Goal: Information Seeking & Learning: Learn about a topic

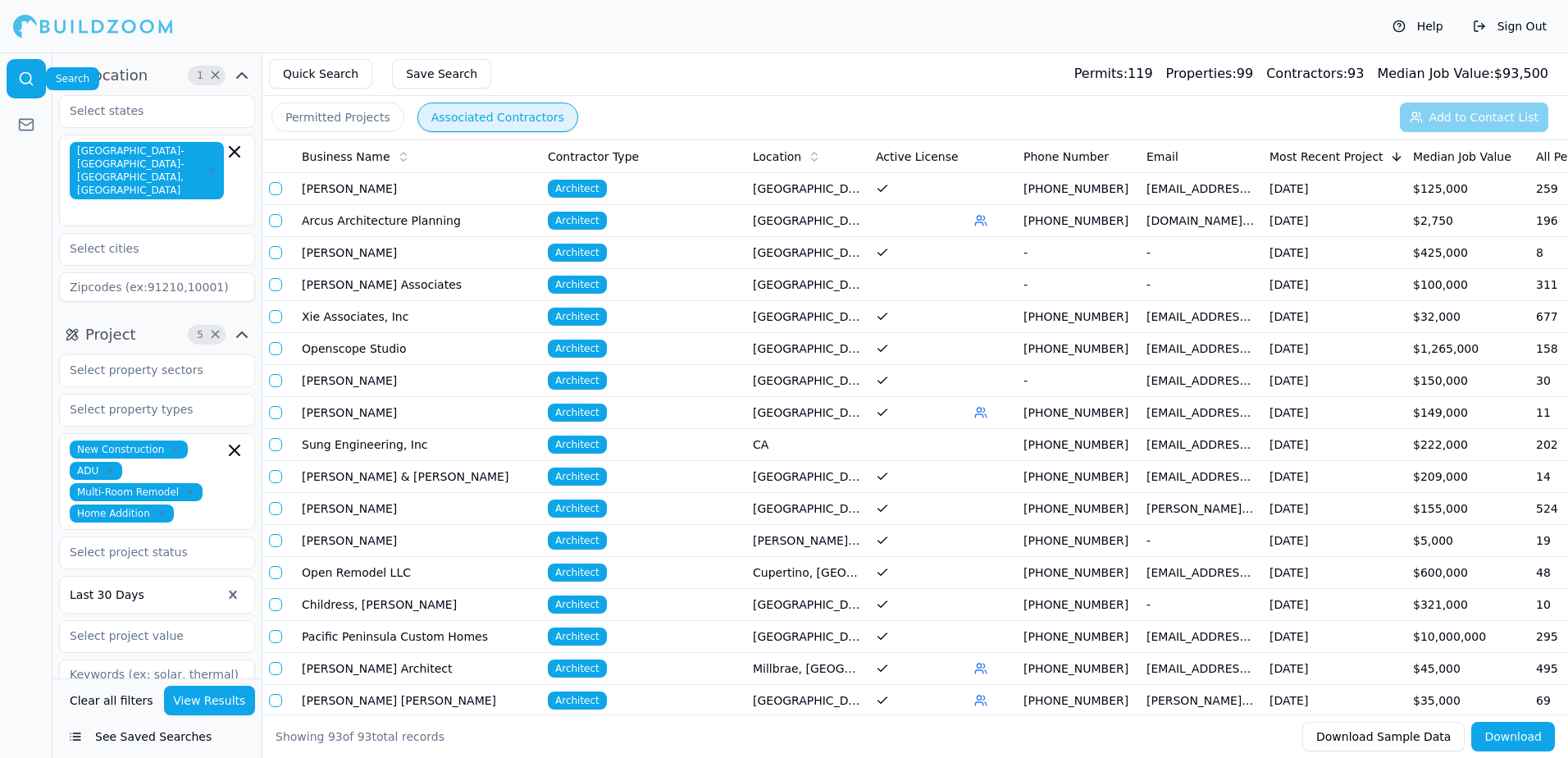
click at [28, 76] on icon at bounding box center [26, 78] width 16 height 16
click at [170, 741] on button "See Saved Searches" at bounding box center [157, 736] width 196 height 29
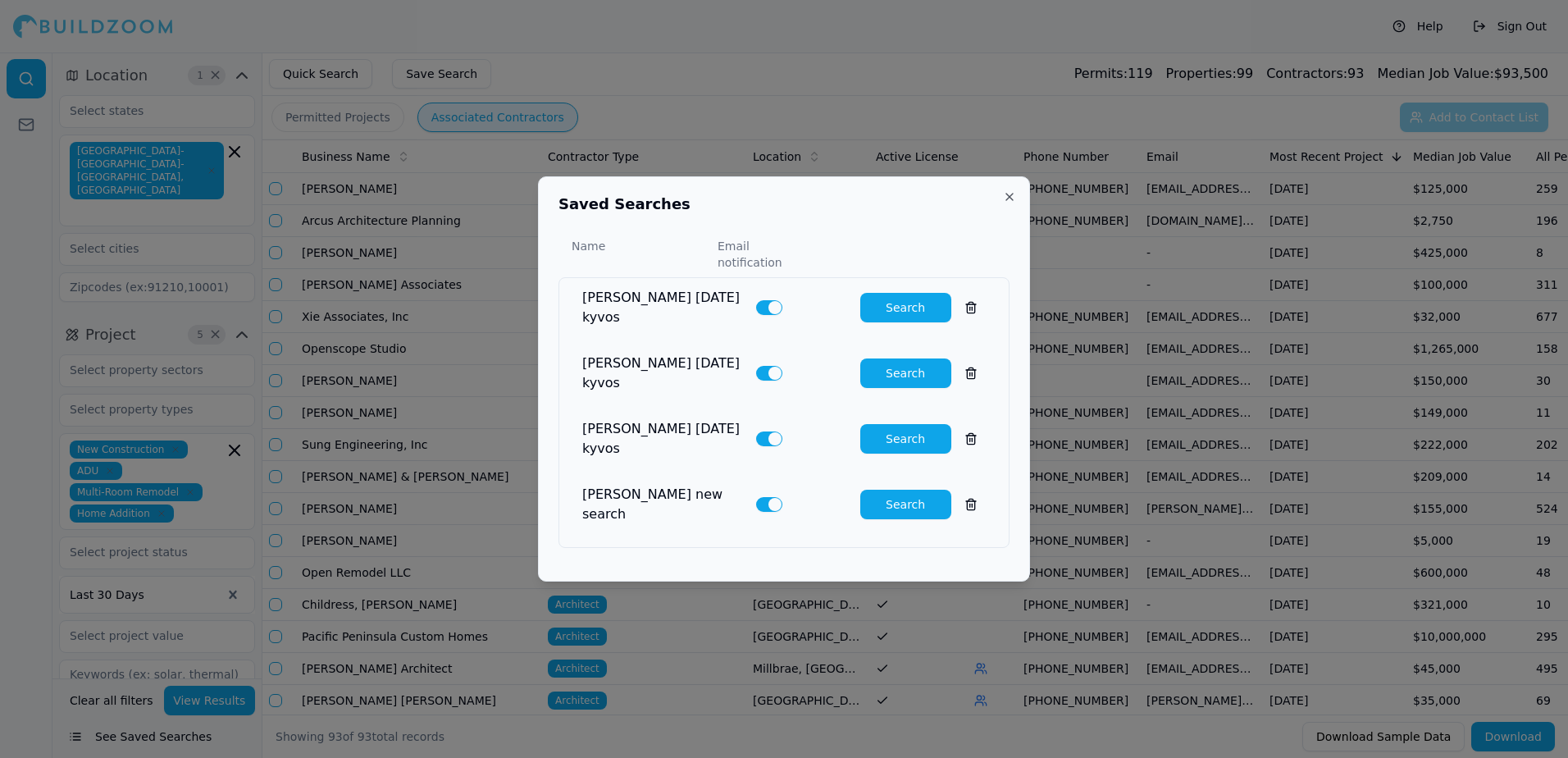
click at [959, 490] on button at bounding box center [970, 504] width 29 height 29
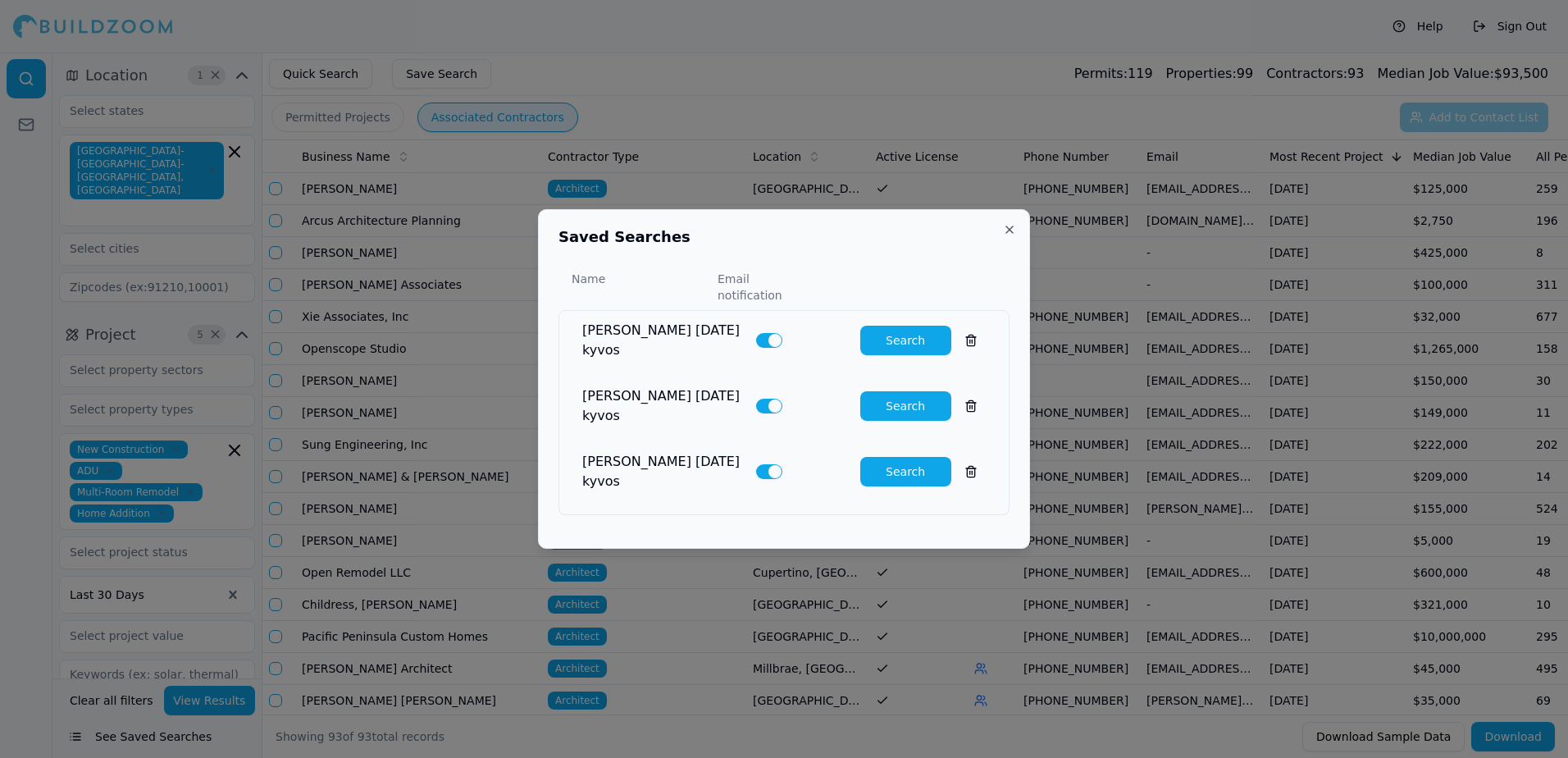
click at [893, 351] on button "Search" at bounding box center [906, 340] width 91 height 29
type input "5"
type input "200"
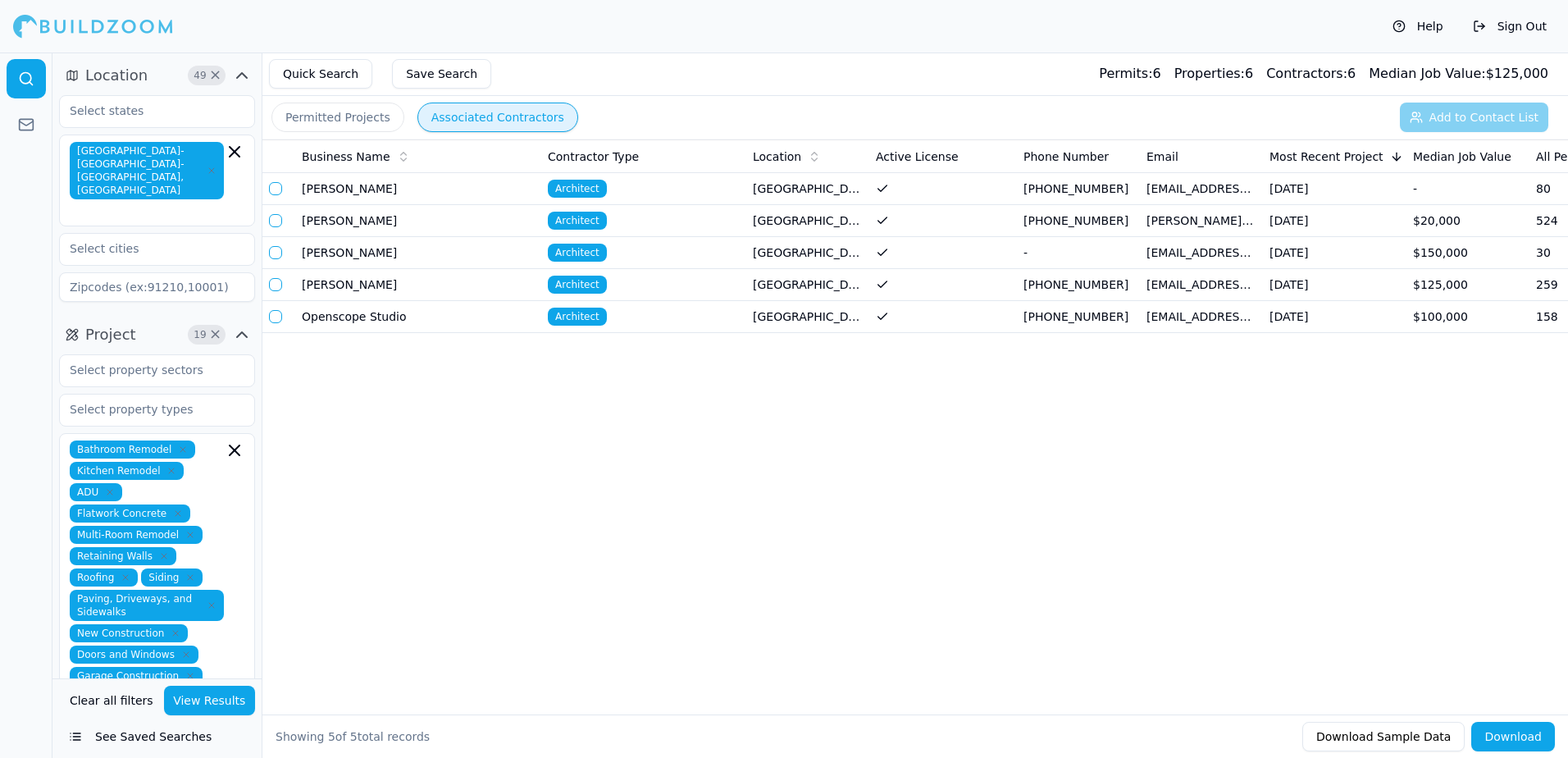
click at [323, 117] on button "Permitted Projects" at bounding box center [338, 117] width 133 height 29
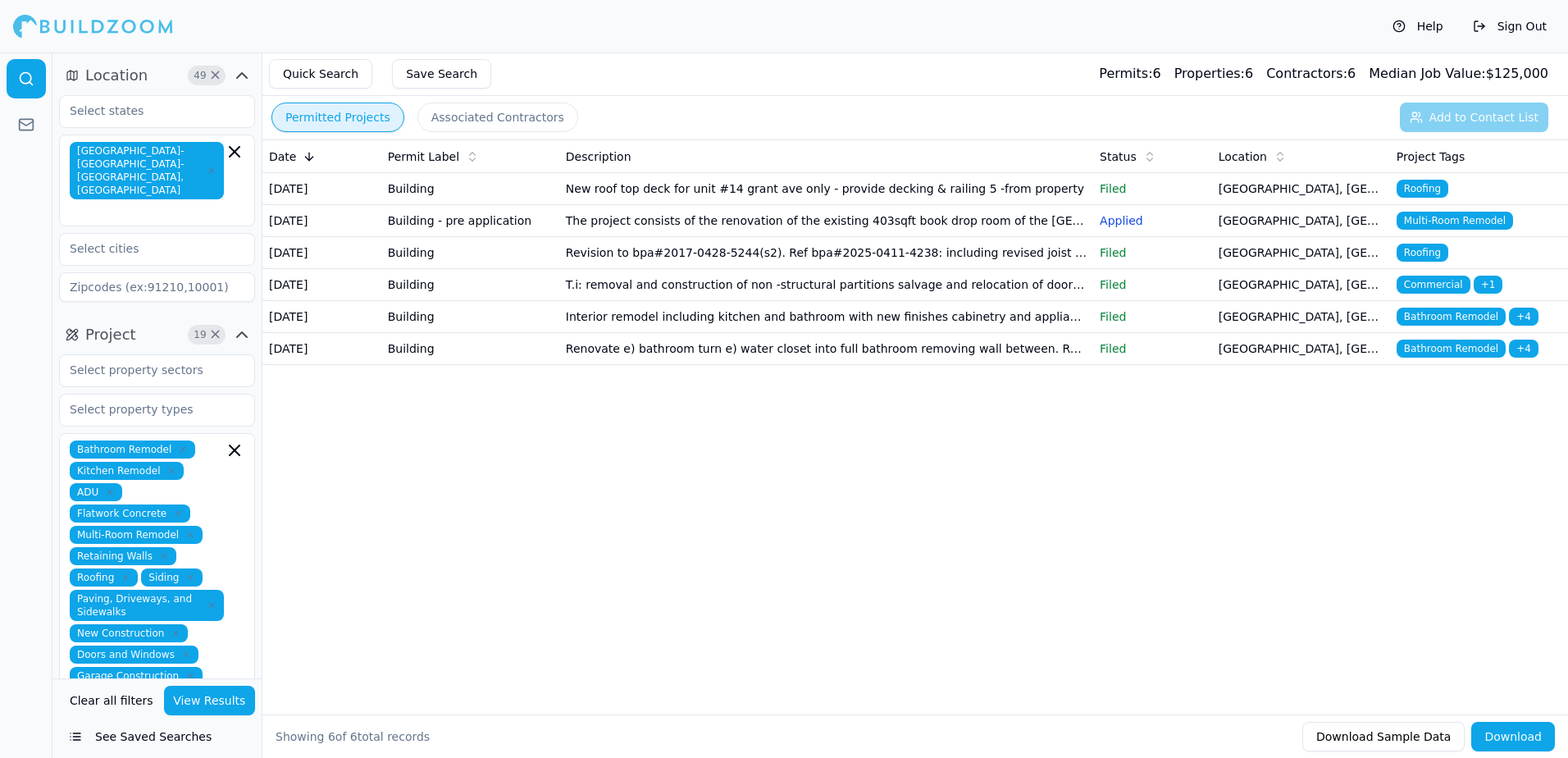
click at [438, 79] on button "Save Search" at bounding box center [441, 73] width 100 height 29
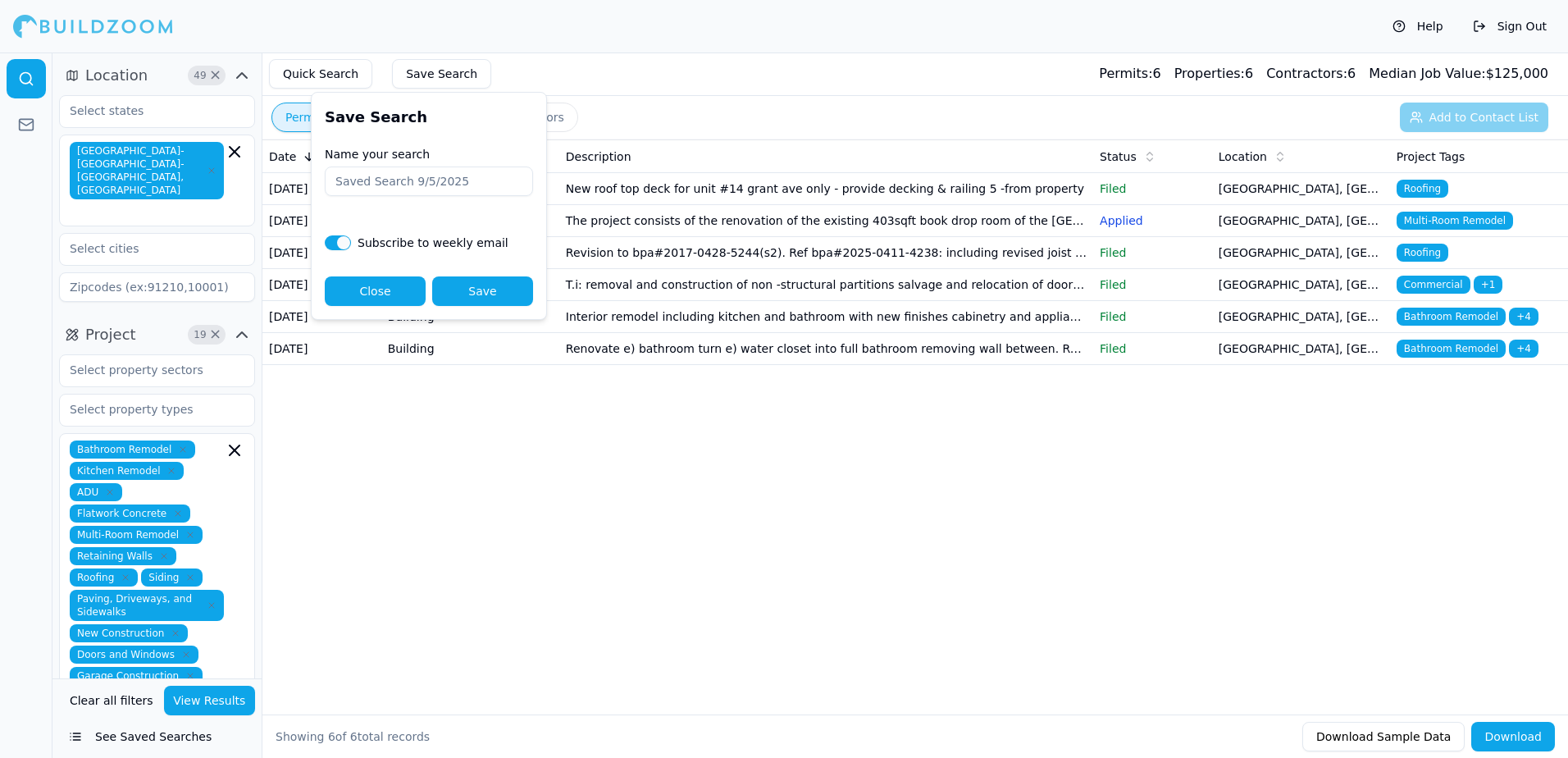
click at [377, 294] on button "Close" at bounding box center [375, 290] width 101 height 29
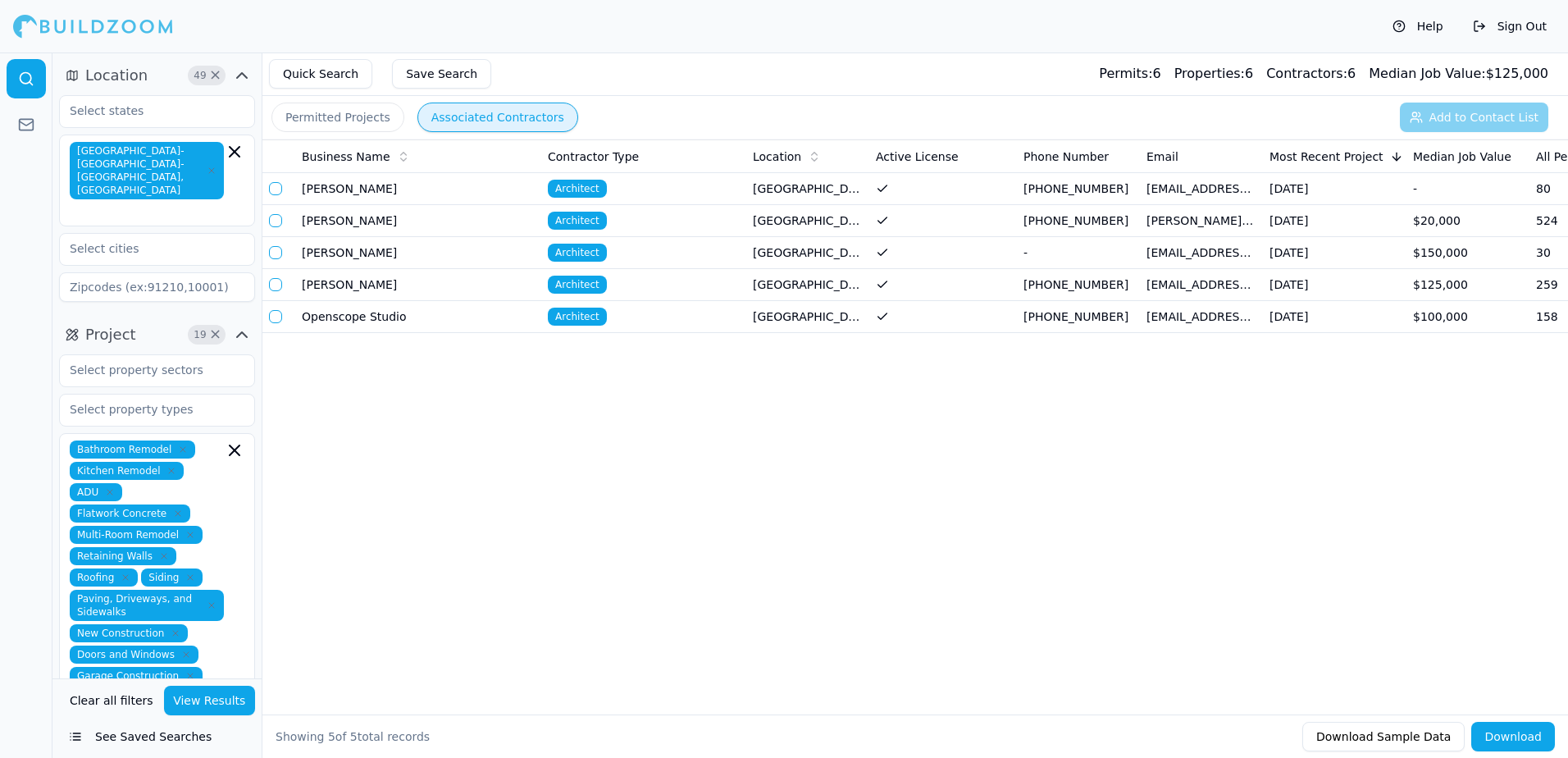
click at [515, 114] on button "Associated Contractors" at bounding box center [497, 117] width 160 height 29
click at [199, 326] on span "19" at bounding box center [199, 334] width 16 height 16
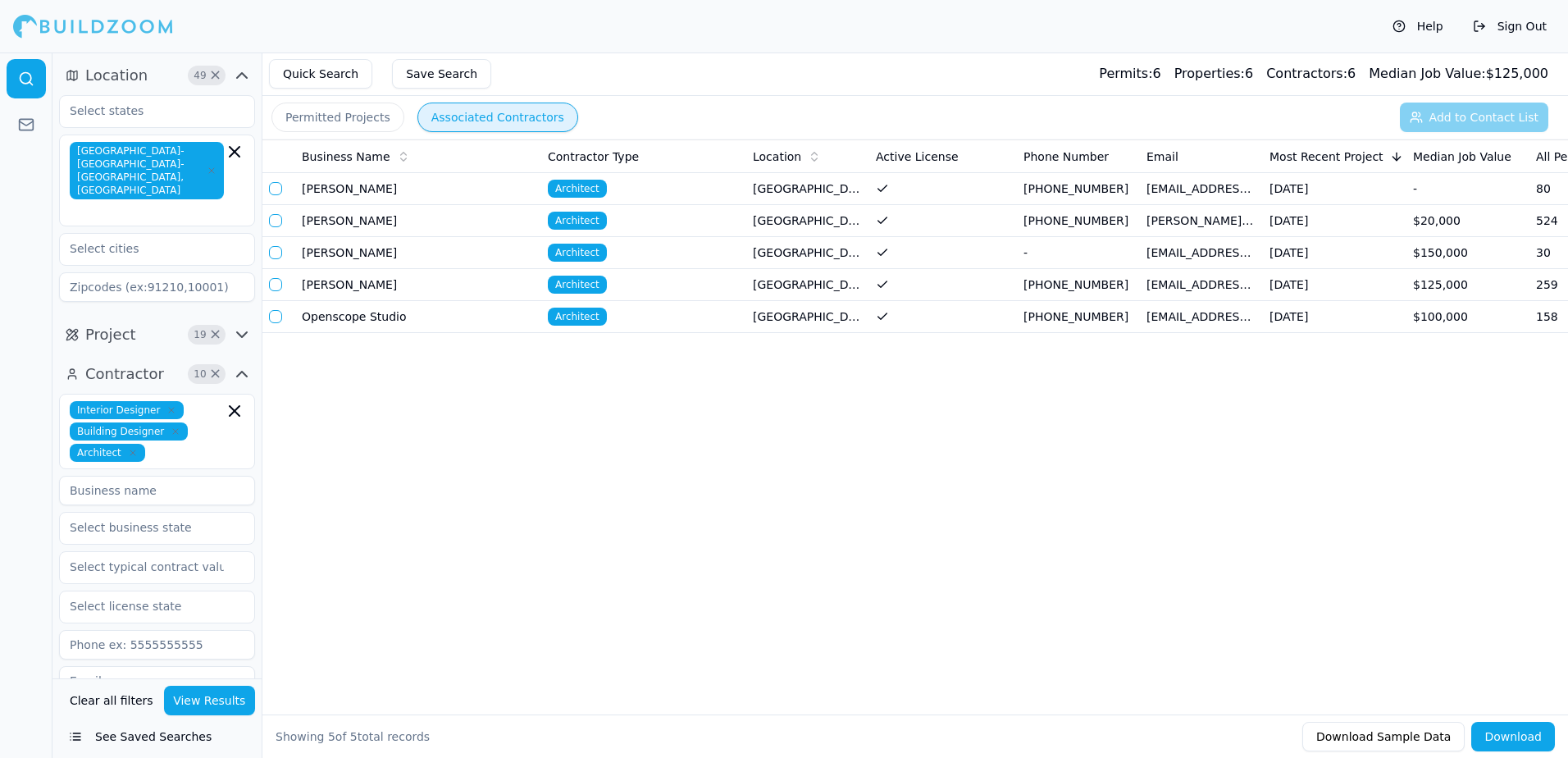
click at [203, 366] on span "10" at bounding box center [199, 374] width 16 height 16
click at [324, 119] on button "Permitted Projects" at bounding box center [338, 117] width 133 height 29
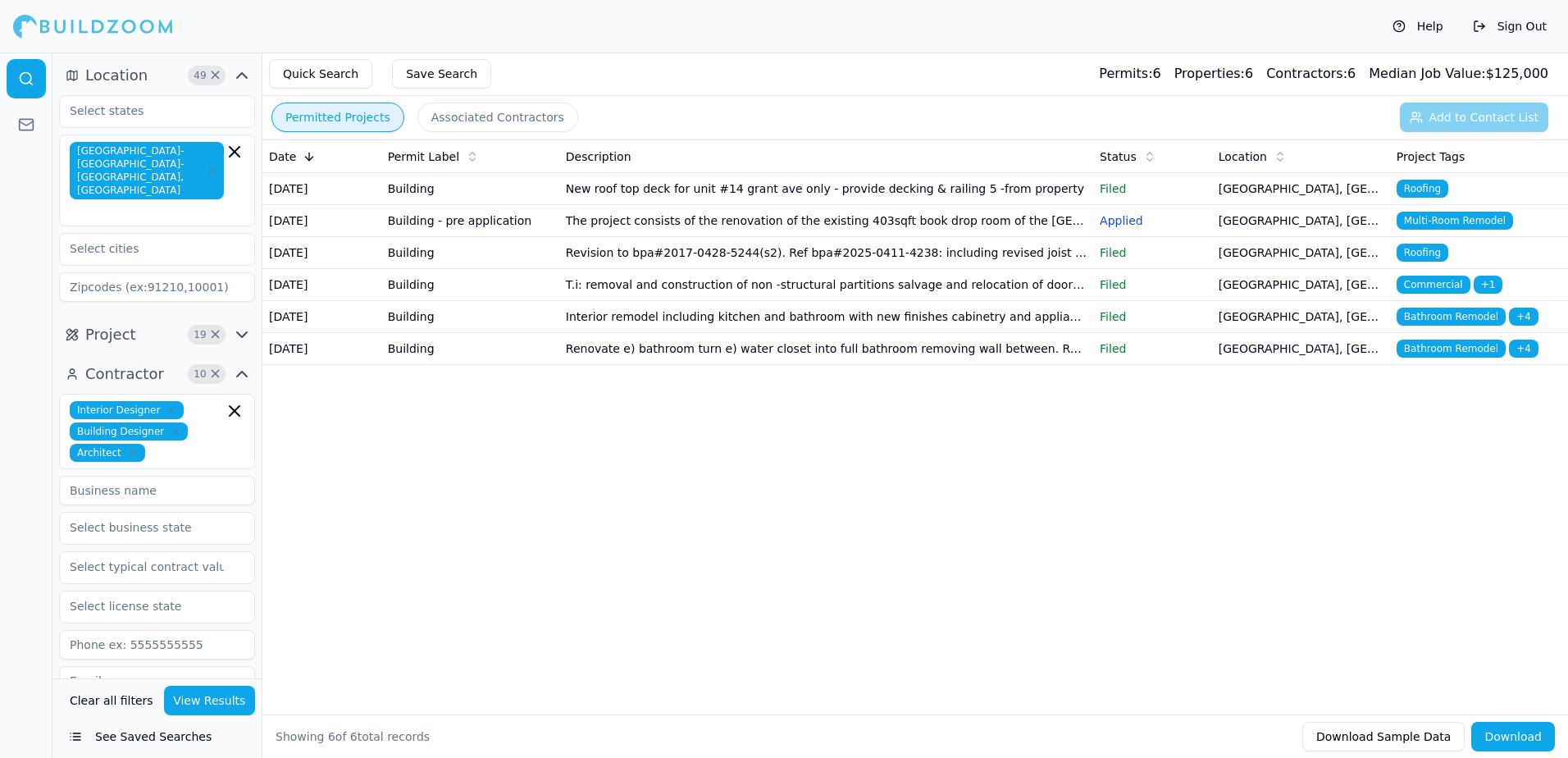
click at [324, 119] on button "Permitted Projects" at bounding box center [338, 117] width 133 height 29
click at [1447, 230] on span "Multi-Room Remodel" at bounding box center [1455, 220] width 117 height 18
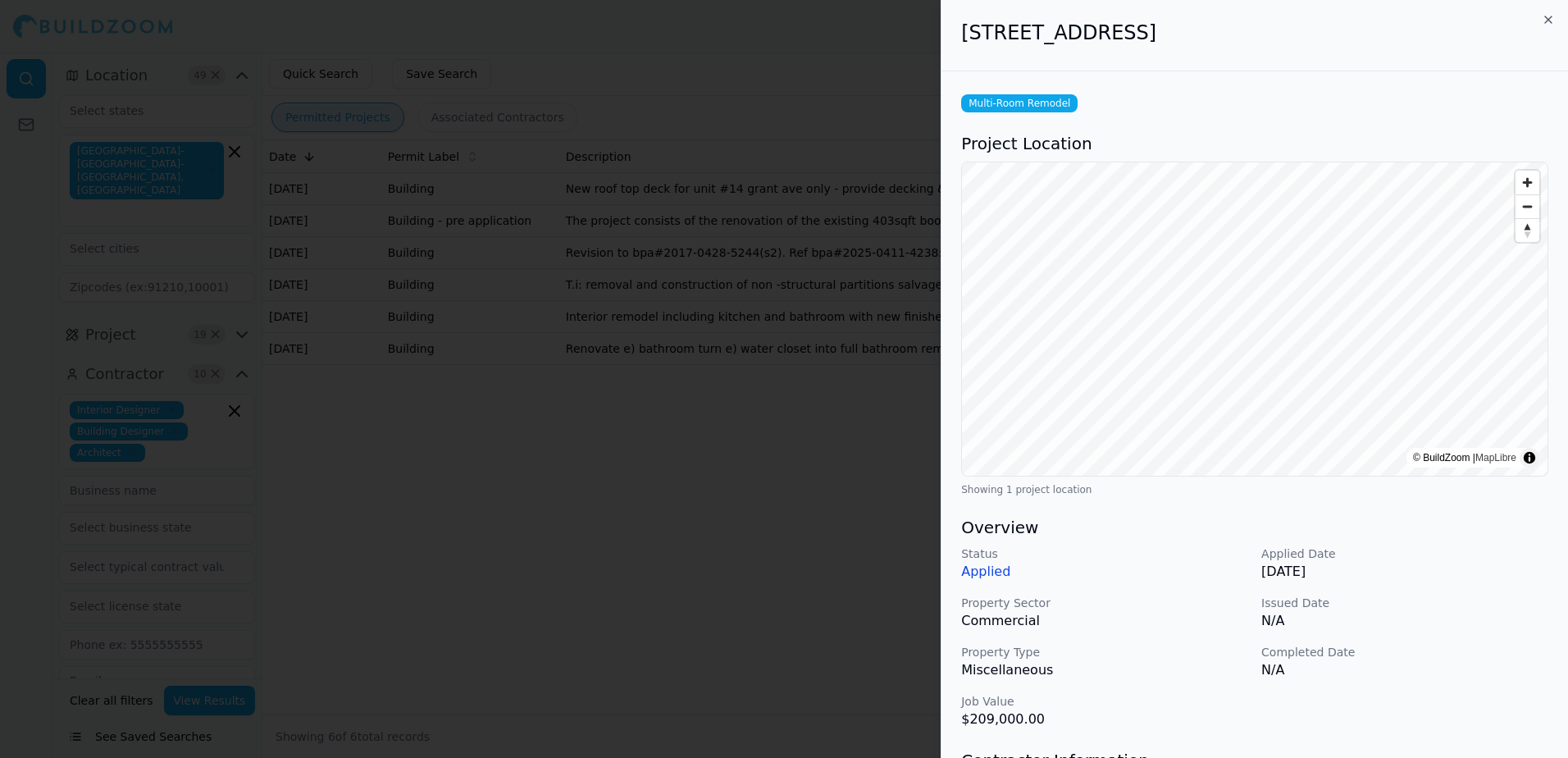
click at [741, 36] on div at bounding box center [784, 379] width 1568 height 758
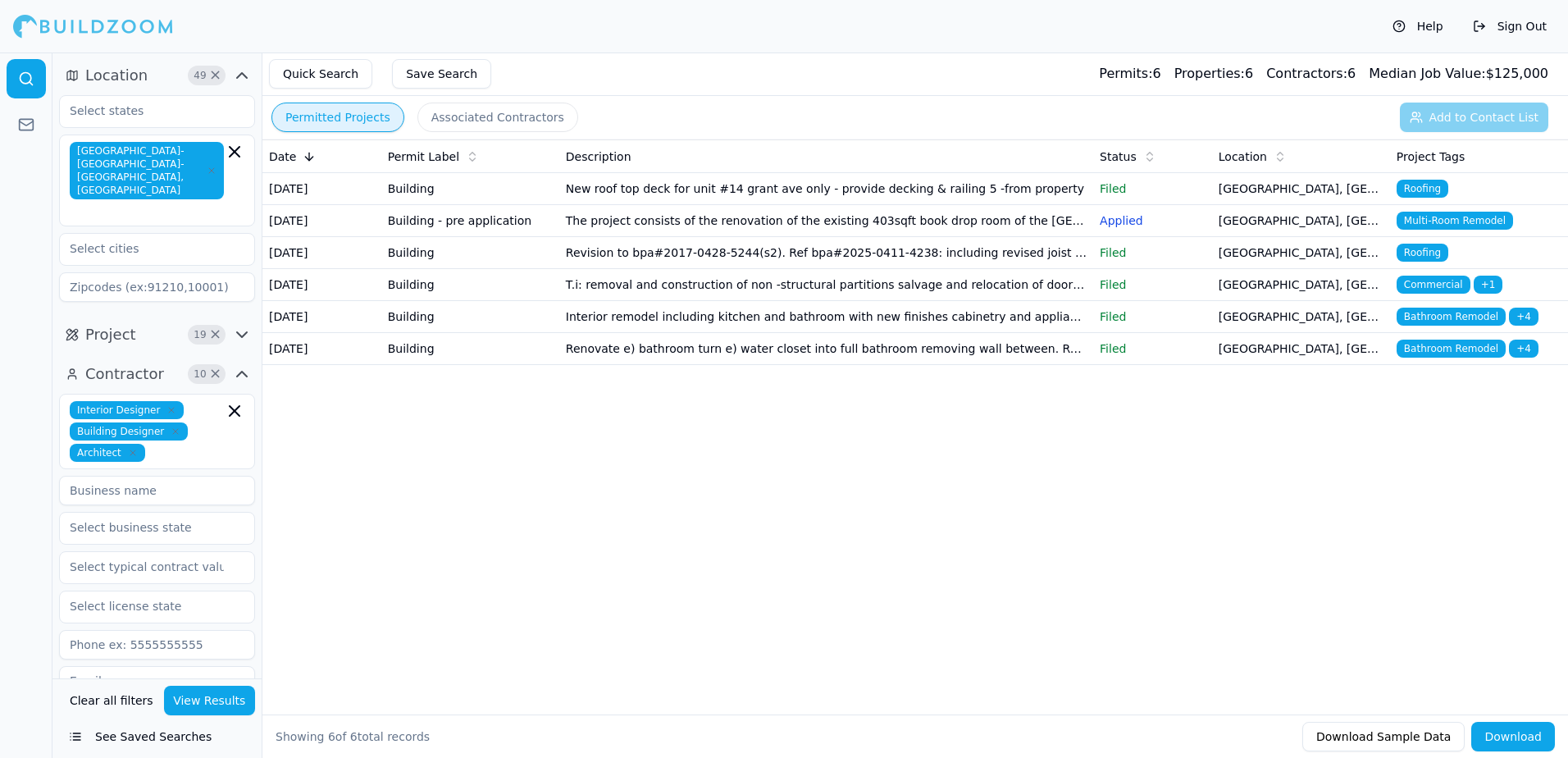
click at [1446, 358] on span "Bathroom Remodel" at bounding box center [1451, 348] width 109 height 18
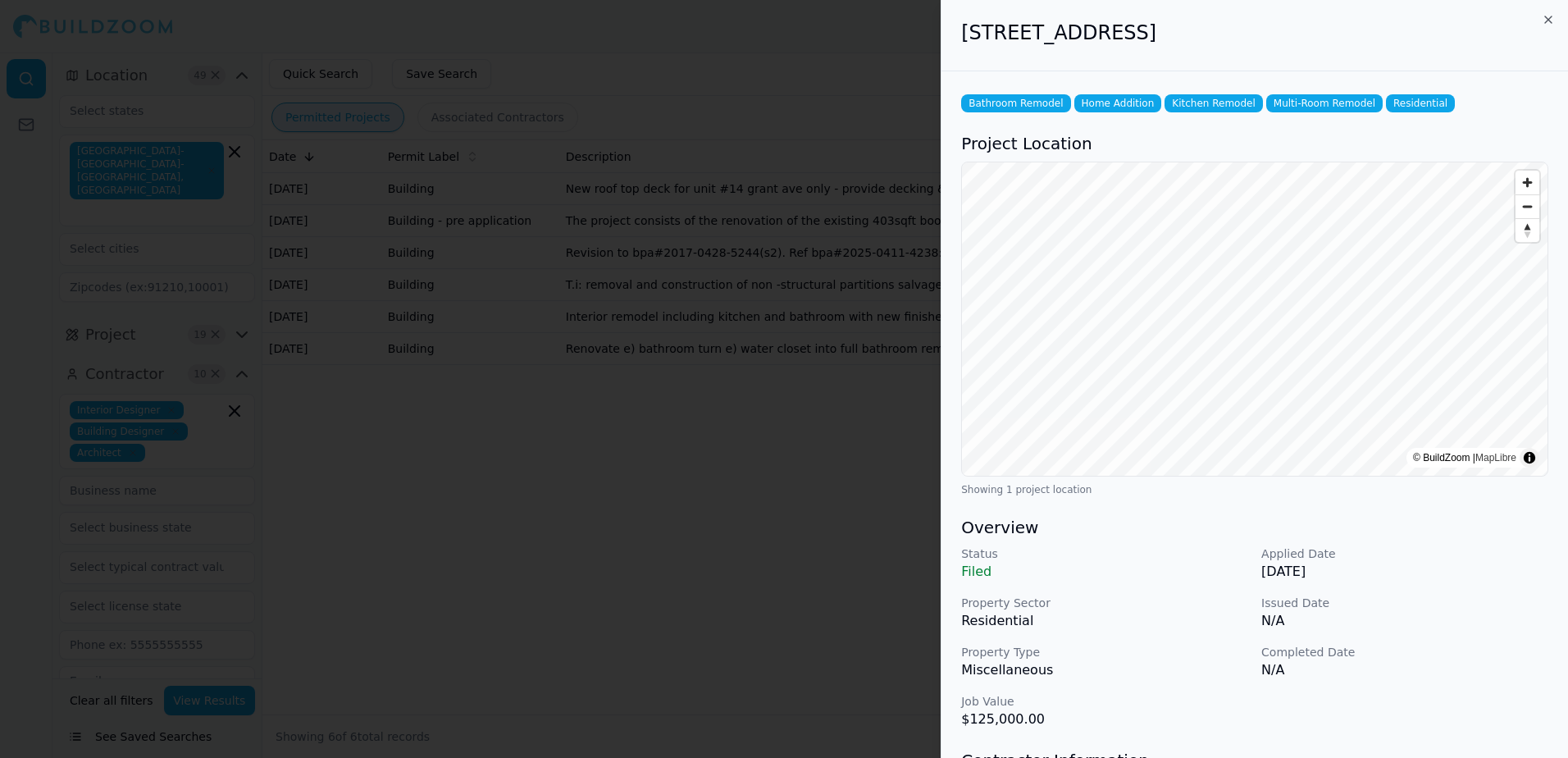
drag, startPoint x: 962, startPoint y: 34, endPoint x: 1331, endPoint y: 50, distance: 369.3
click at [1331, 50] on div "[STREET_ADDRESS]" at bounding box center [1255, 35] width 627 height 71
drag, startPoint x: 1331, startPoint y: 50, endPoint x: 1274, endPoint y: 37, distance: 58.5
copy h2 "[STREET_ADDRESS]"
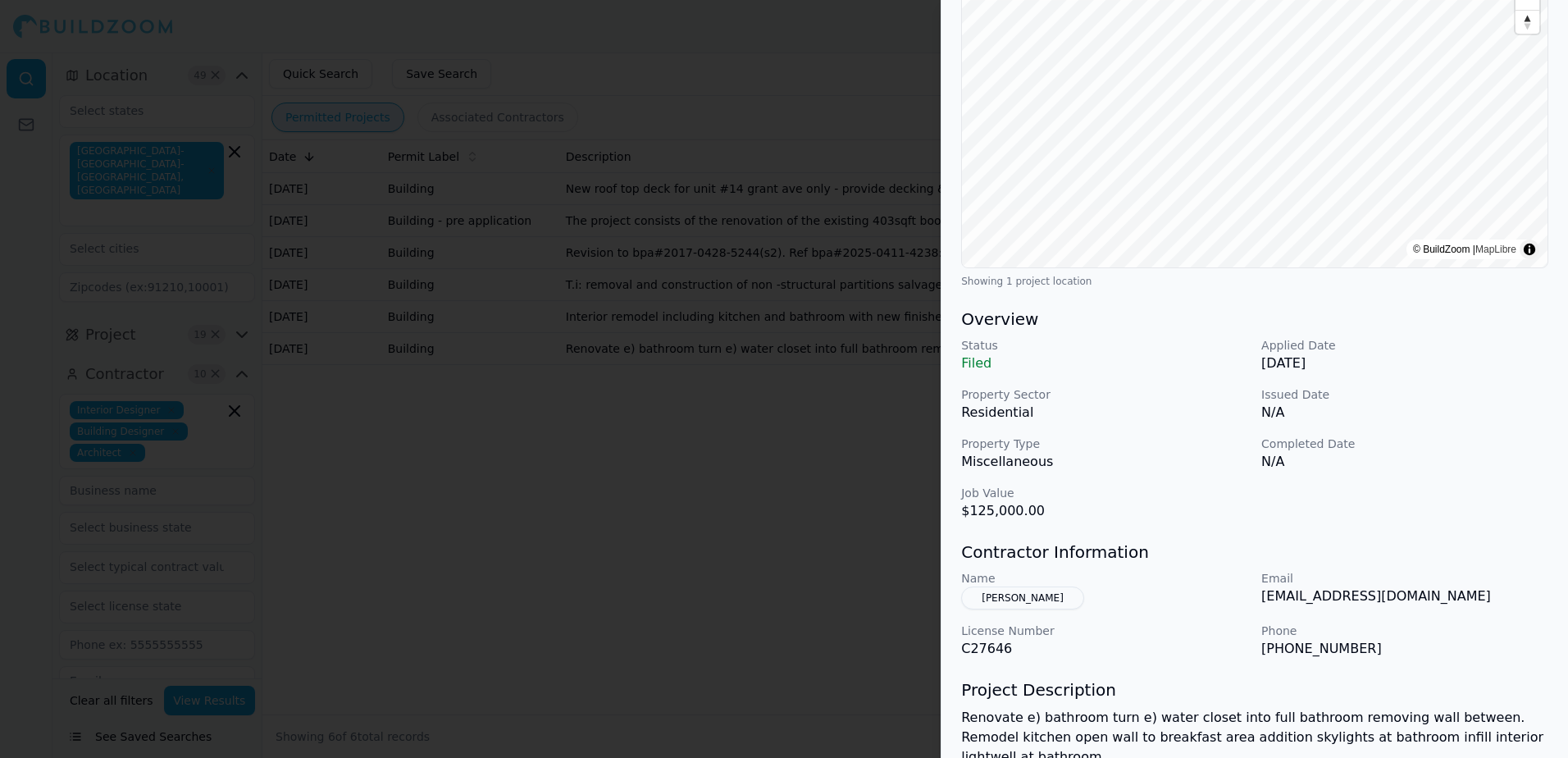
scroll to position [328, 0]
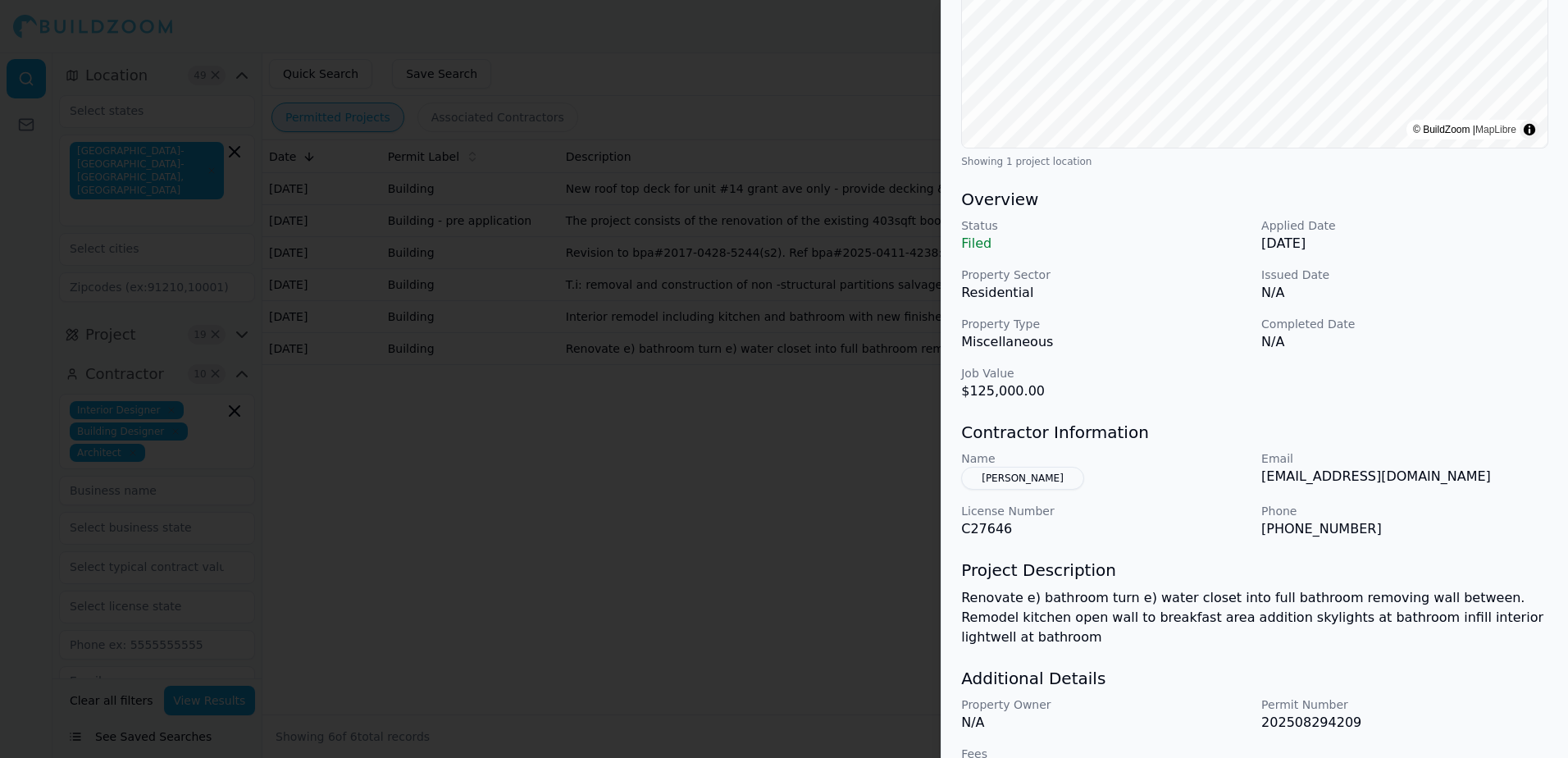
drag, startPoint x: 1191, startPoint y: 657, endPoint x: 1517, endPoint y: 520, distance: 353.6
click at [1517, 520] on p "[PHONE_NUMBER]" at bounding box center [1405, 528] width 287 height 20
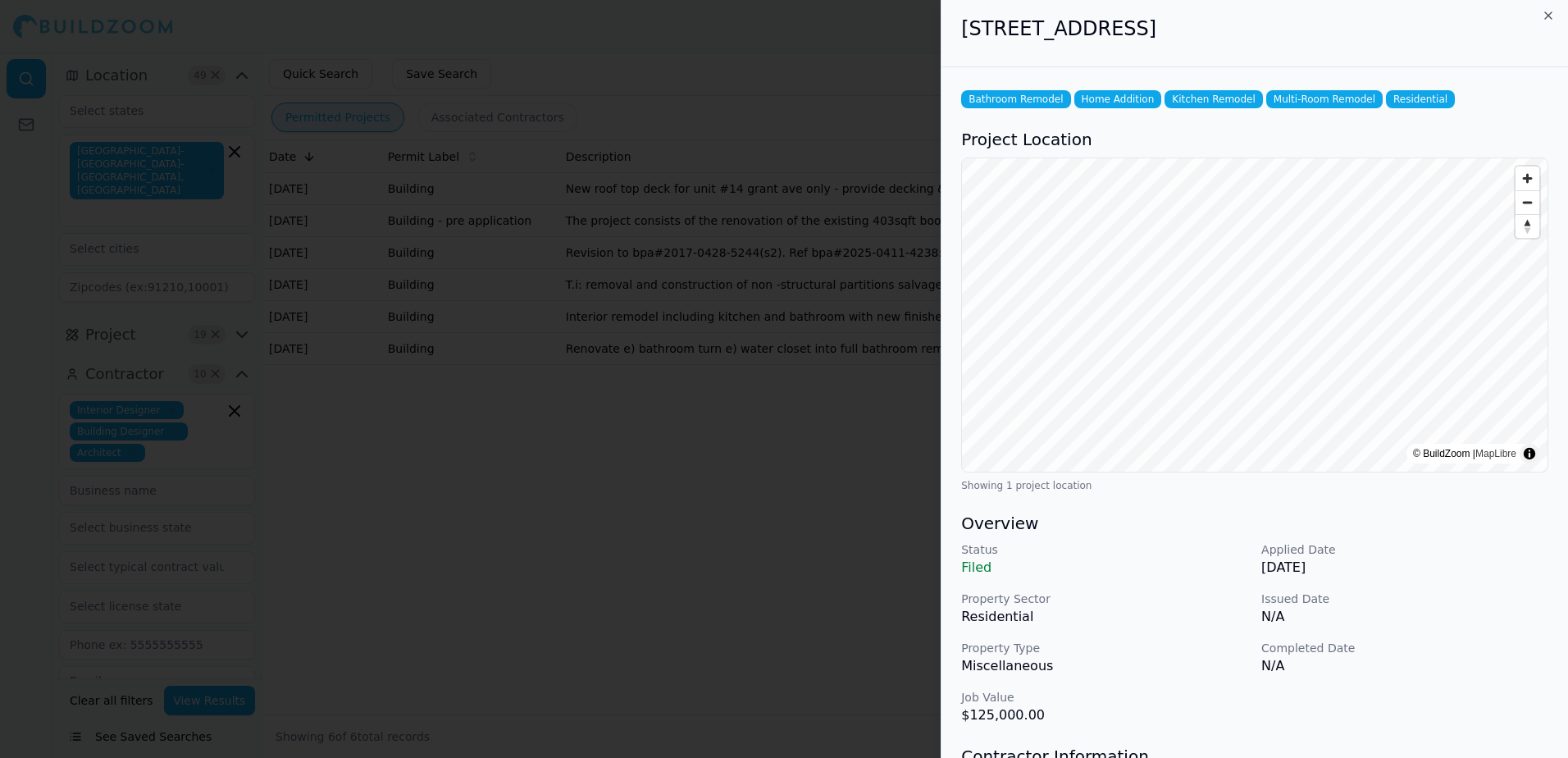
scroll to position [0, 0]
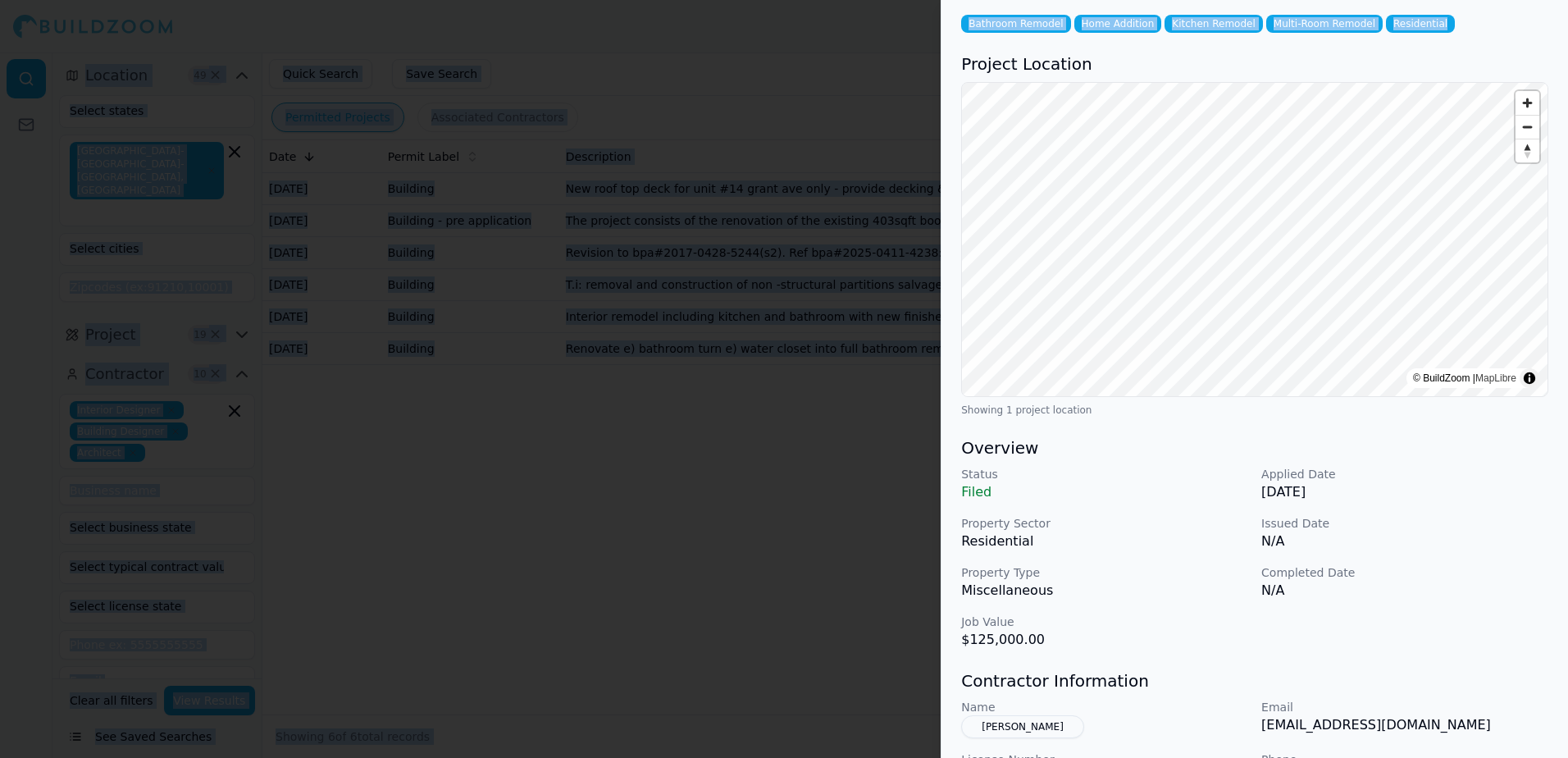
scroll to position [352, 0]
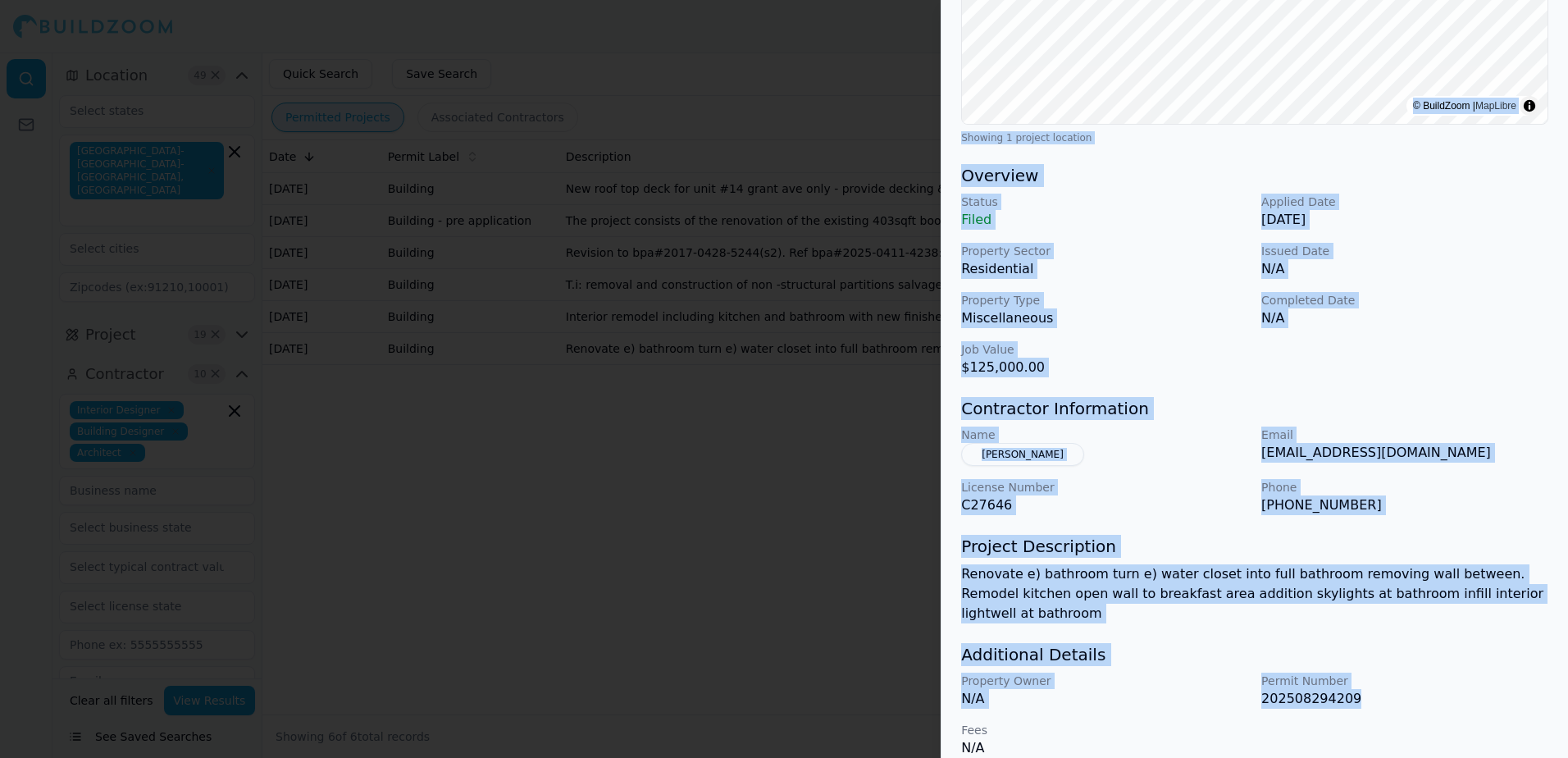
drag, startPoint x: 1444, startPoint y: 77, endPoint x: 1476, endPoint y: 661, distance: 584.9
click at [1476, 661] on div "Bathroom Remodel Home Addition Kitchen Remodel Multi-Room Remodel Residential P…" at bounding box center [1255, 248] width 627 height 1058
drag, startPoint x: 967, startPoint y: 36, endPoint x: 1376, endPoint y: 754, distance: 826.3
click at [1376, 754] on div "[STREET_ADDRESS] Bathroom Remodel Home Addition Kitchen Remodel Multi-Room Remo…" at bounding box center [1255, 213] width 627 height 1130
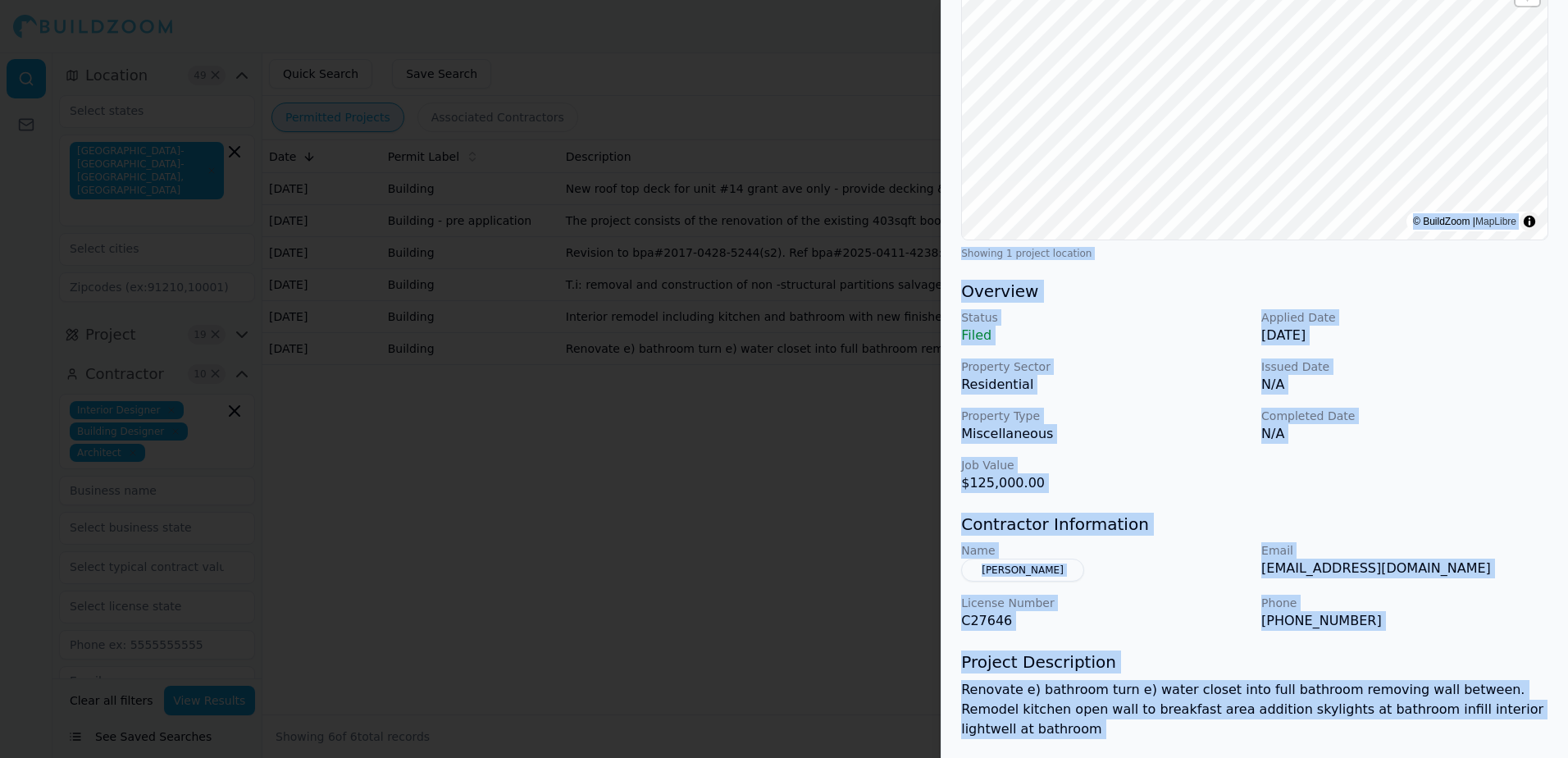
scroll to position [106, 0]
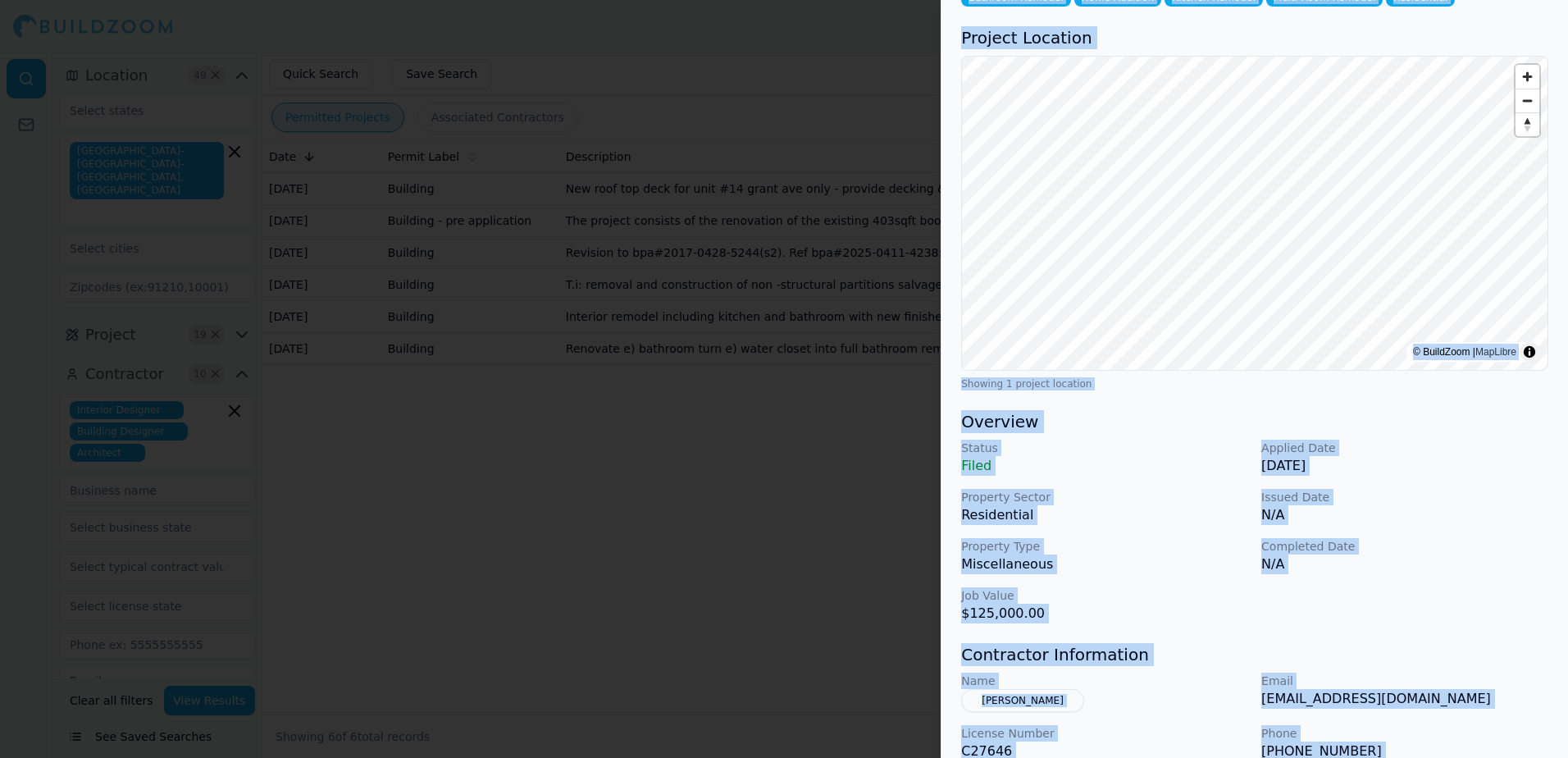
drag, startPoint x: 953, startPoint y: 215, endPoint x: 813, endPoint y: 144, distance: 157.0
click at [813, 144] on div at bounding box center [784, 379] width 1568 height 758
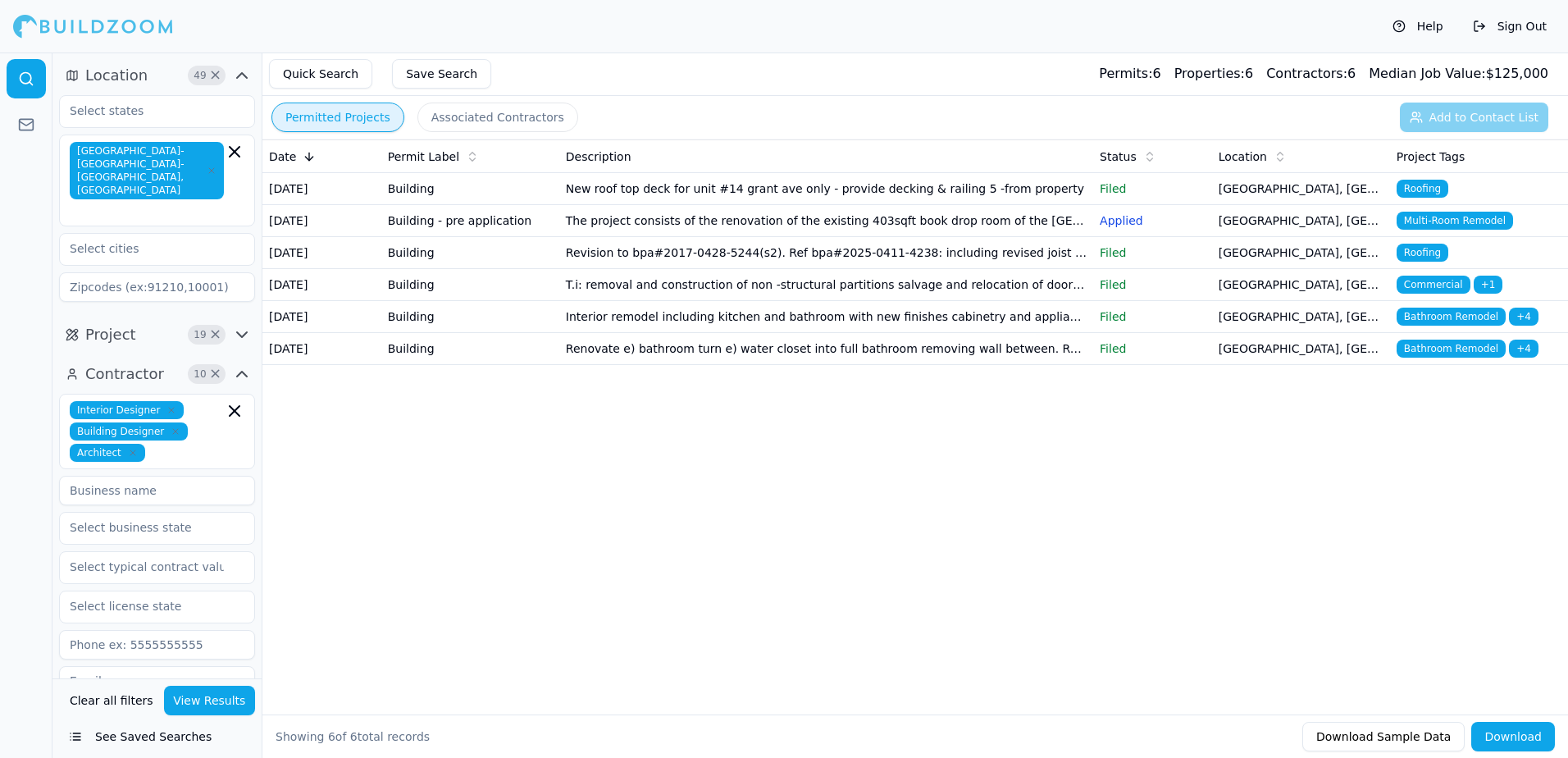
click at [1479, 325] on span "Bathroom Remodel" at bounding box center [1451, 316] width 109 height 18
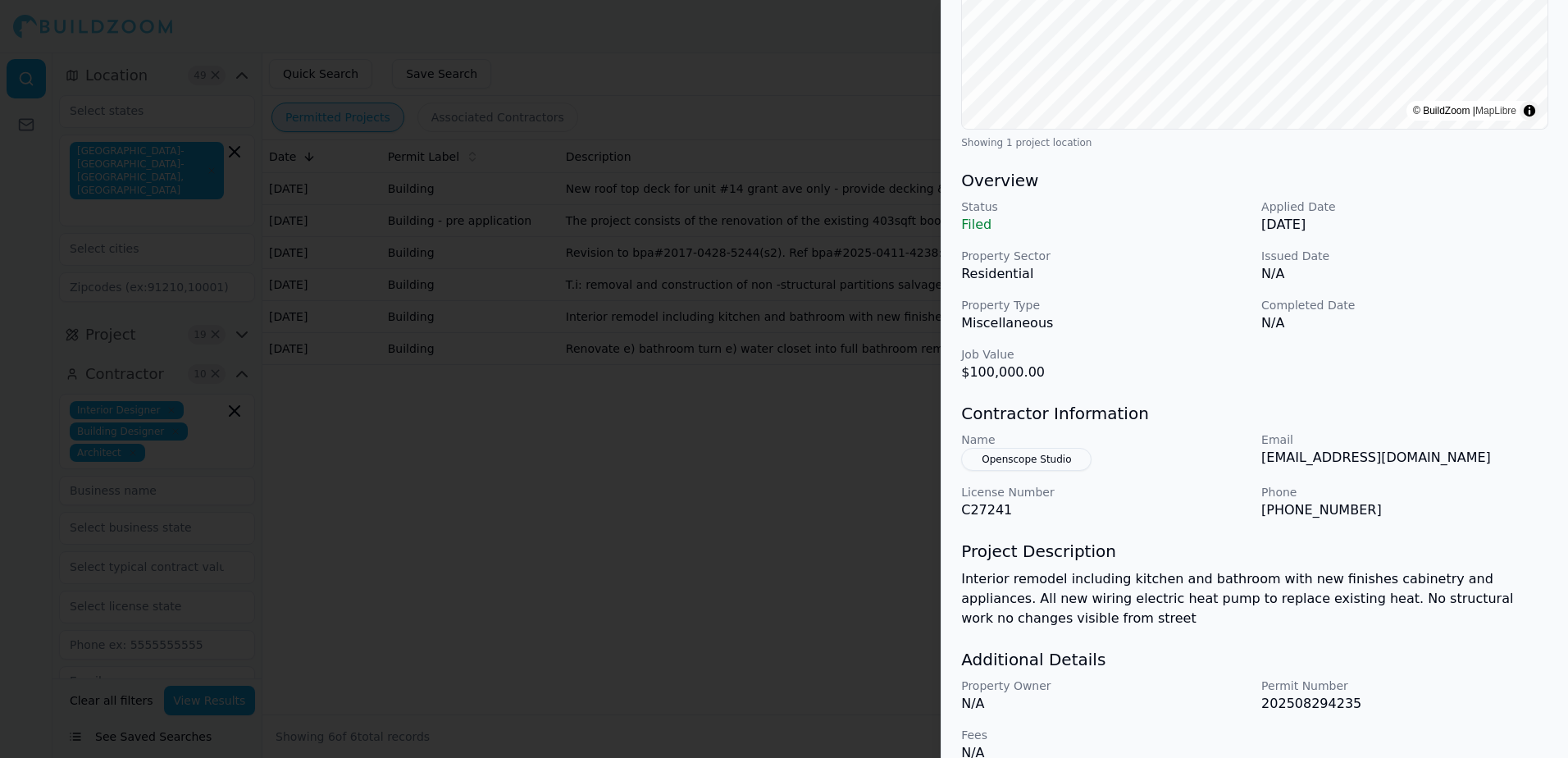
scroll to position [352, 0]
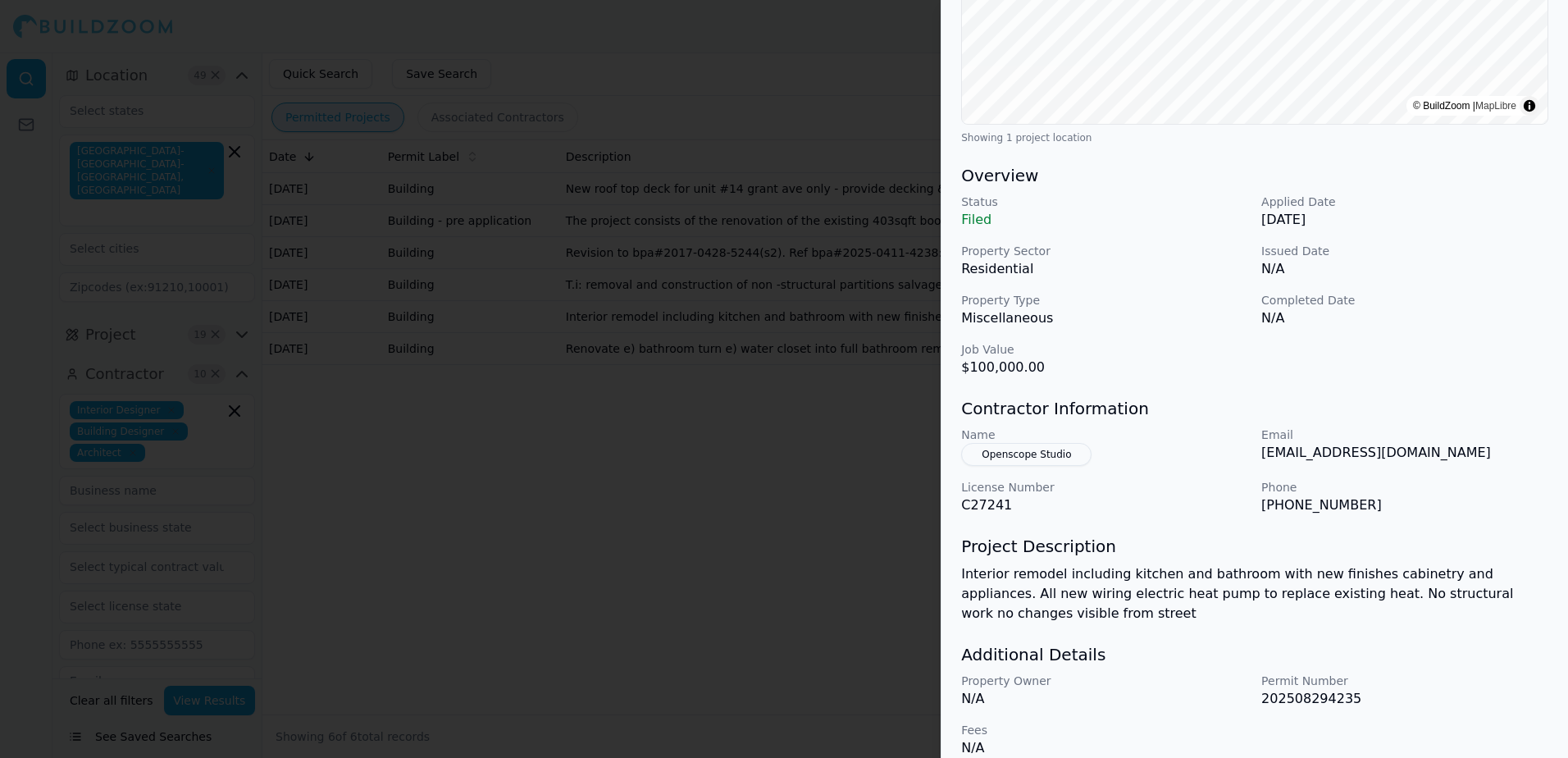
click at [1028, 458] on button "Openscope Studio" at bounding box center [1025, 454] width 130 height 23
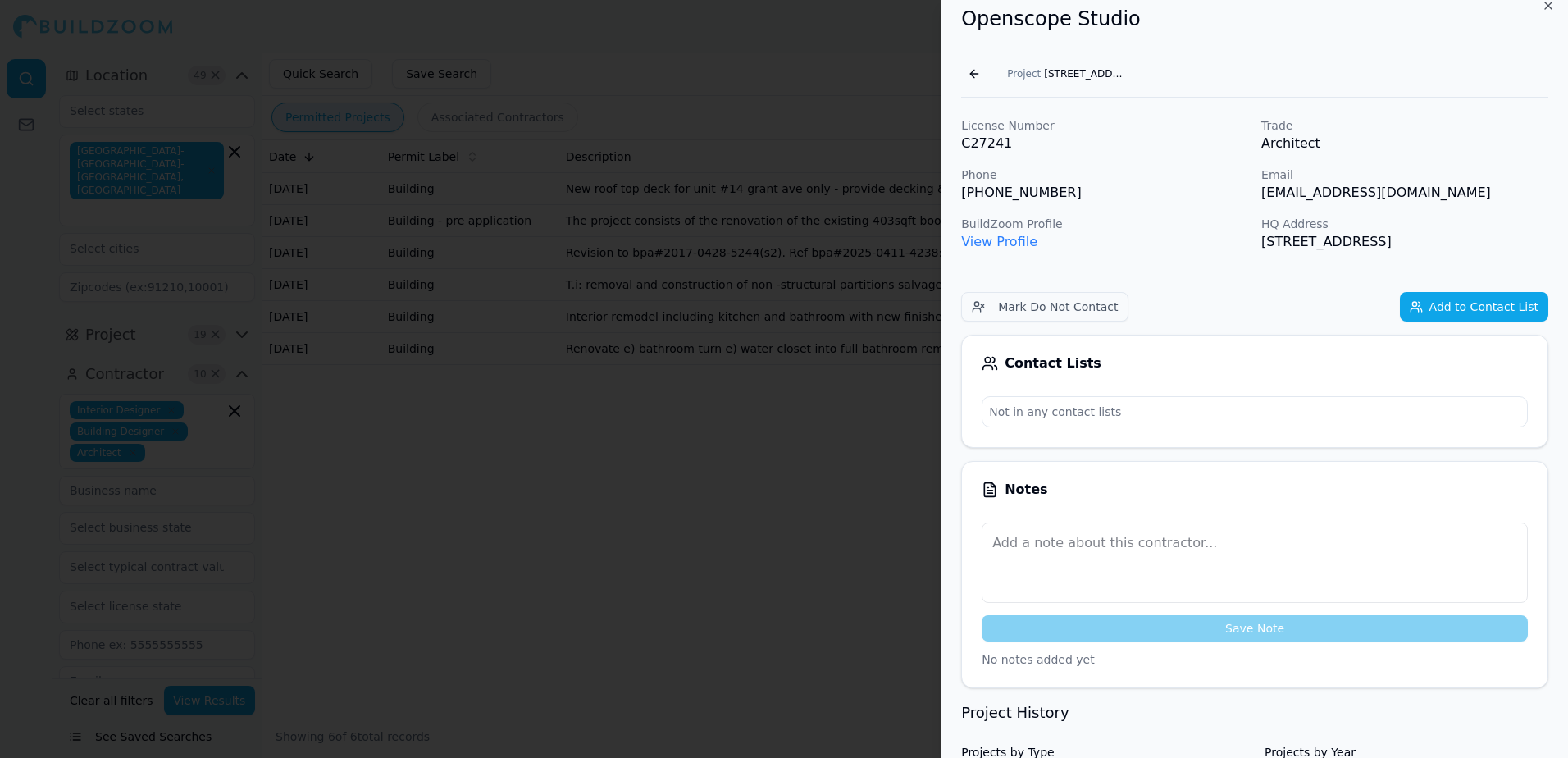
scroll to position [0, 0]
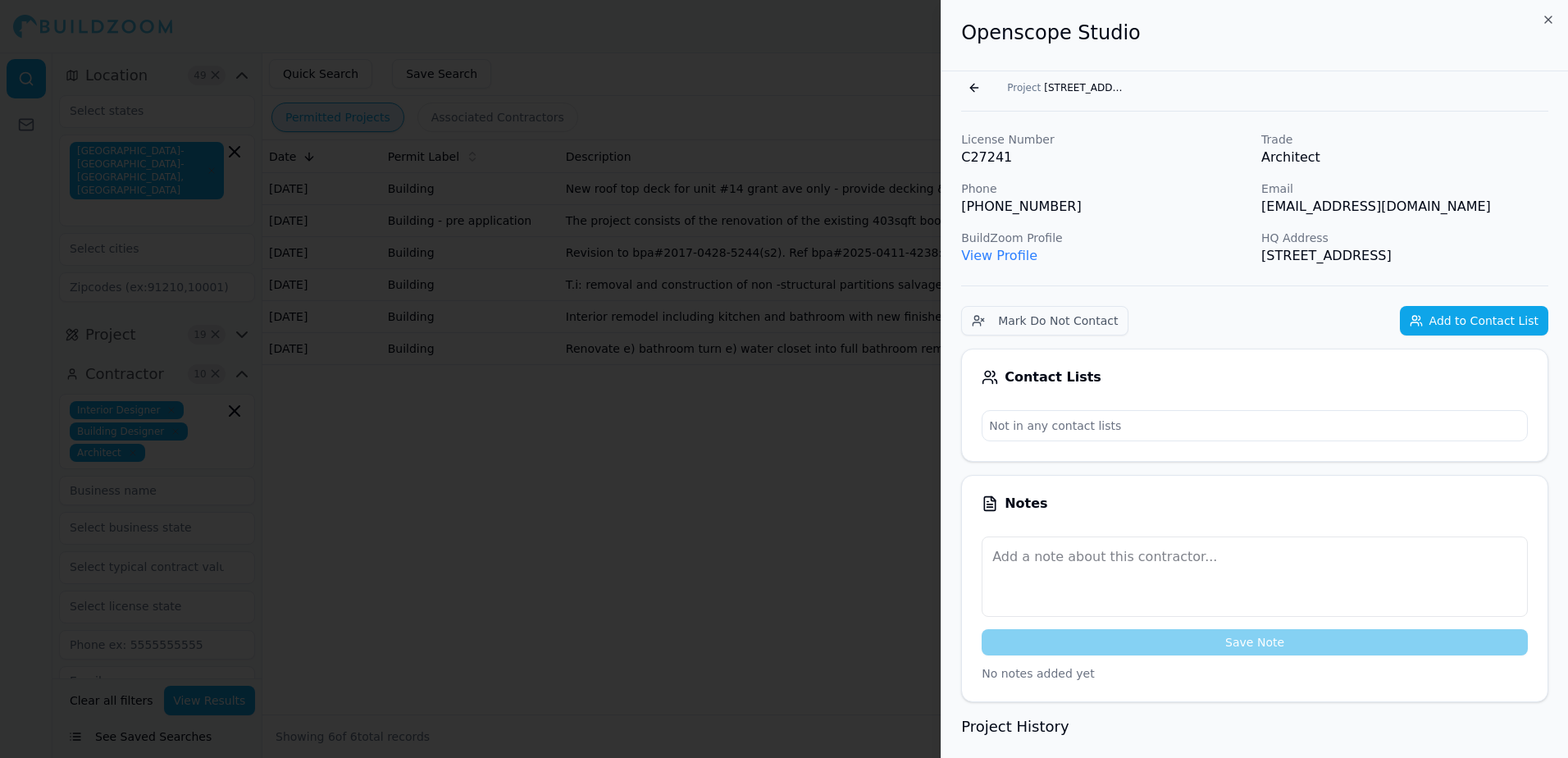
click at [1012, 256] on link "View Profile" at bounding box center [999, 255] width 76 height 15
click at [1555, 19] on div "Openscope Studio" at bounding box center [1255, 35] width 627 height 71
click at [1548, 15] on icon "button" at bounding box center [1549, 20] width 13 height 13
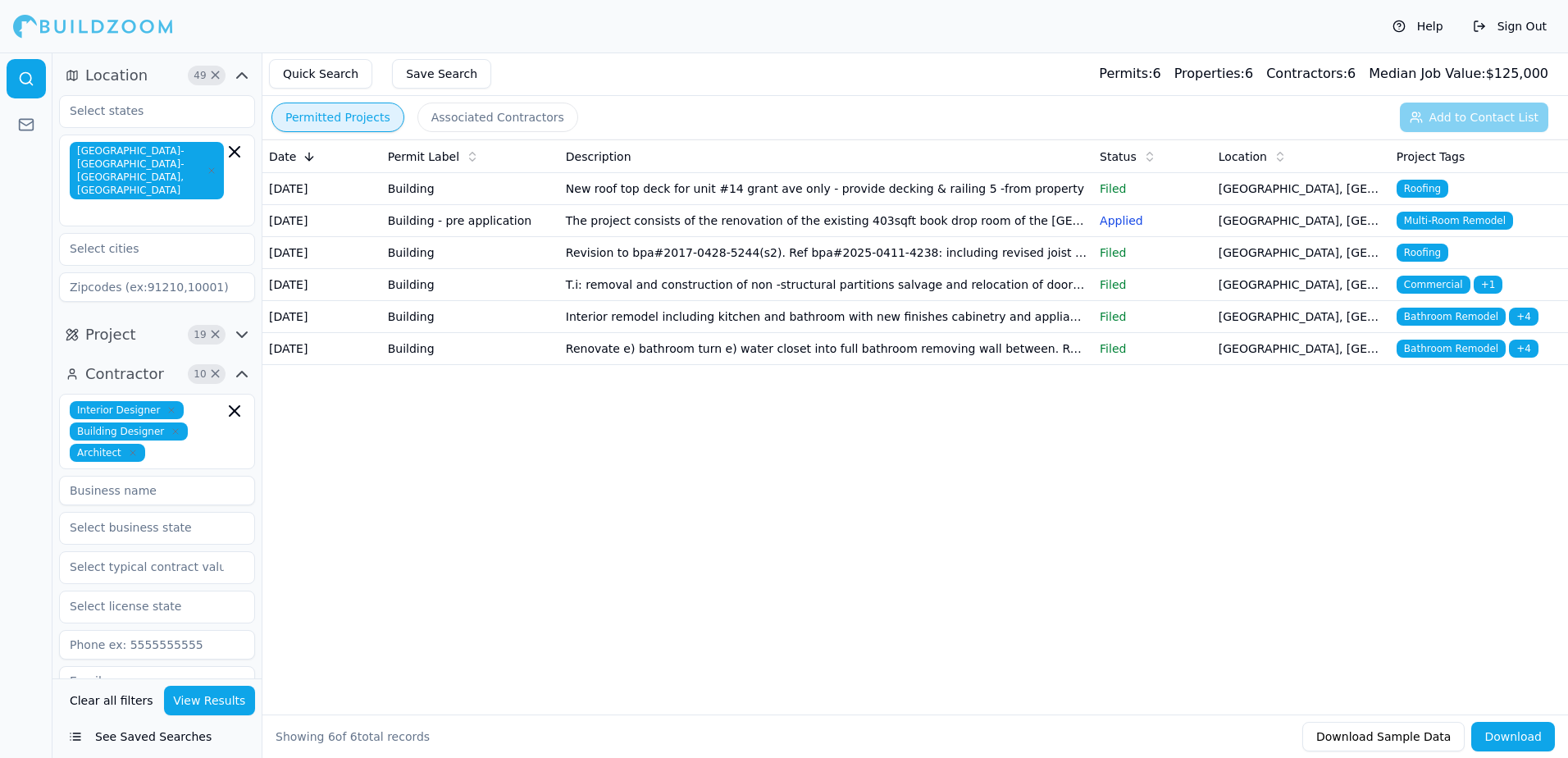
click at [1434, 325] on span "Bathroom Remodel" at bounding box center [1451, 316] width 109 height 18
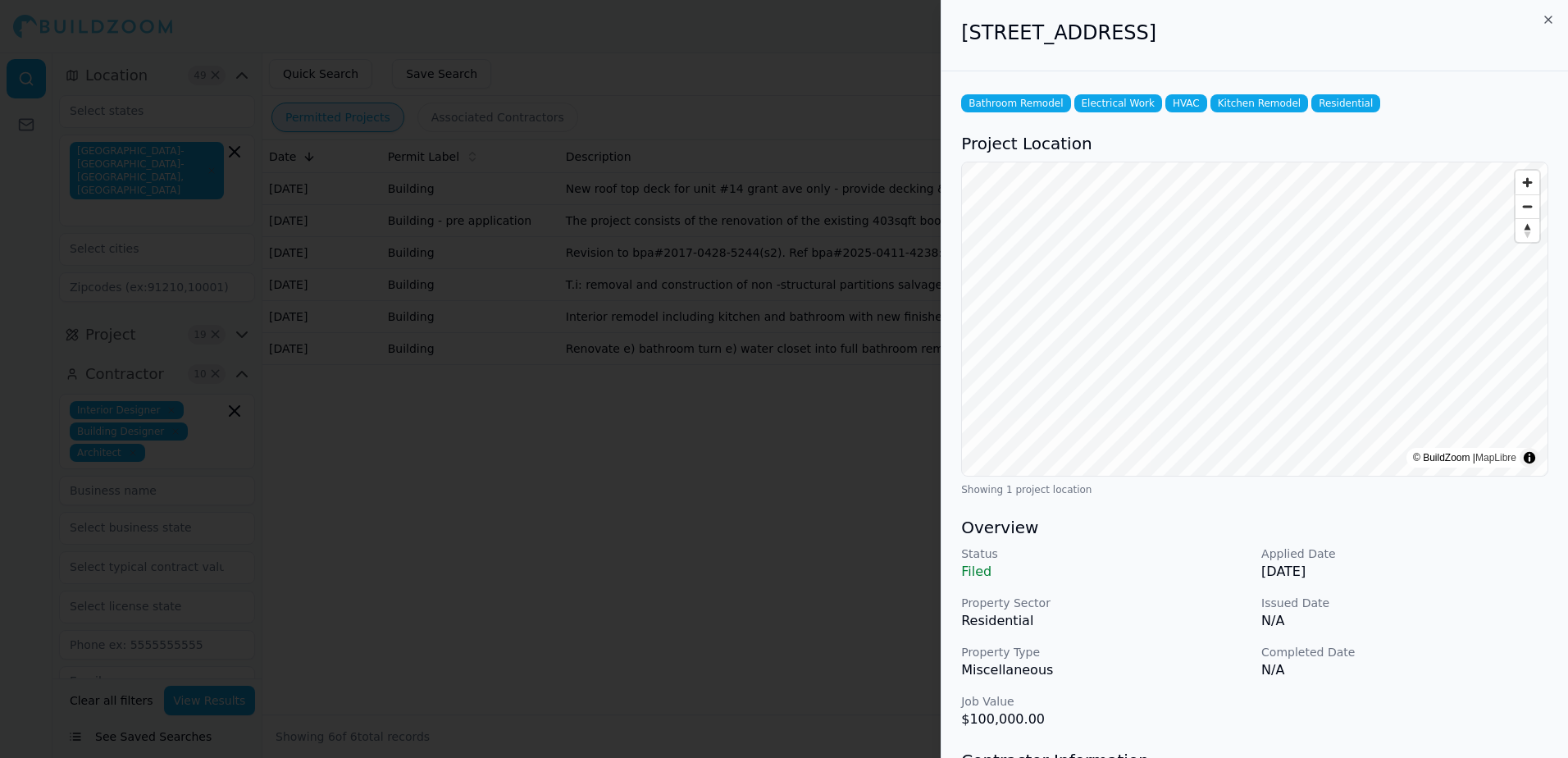
click at [877, 83] on div at bounding box center [784, 379] width 1568 height 758
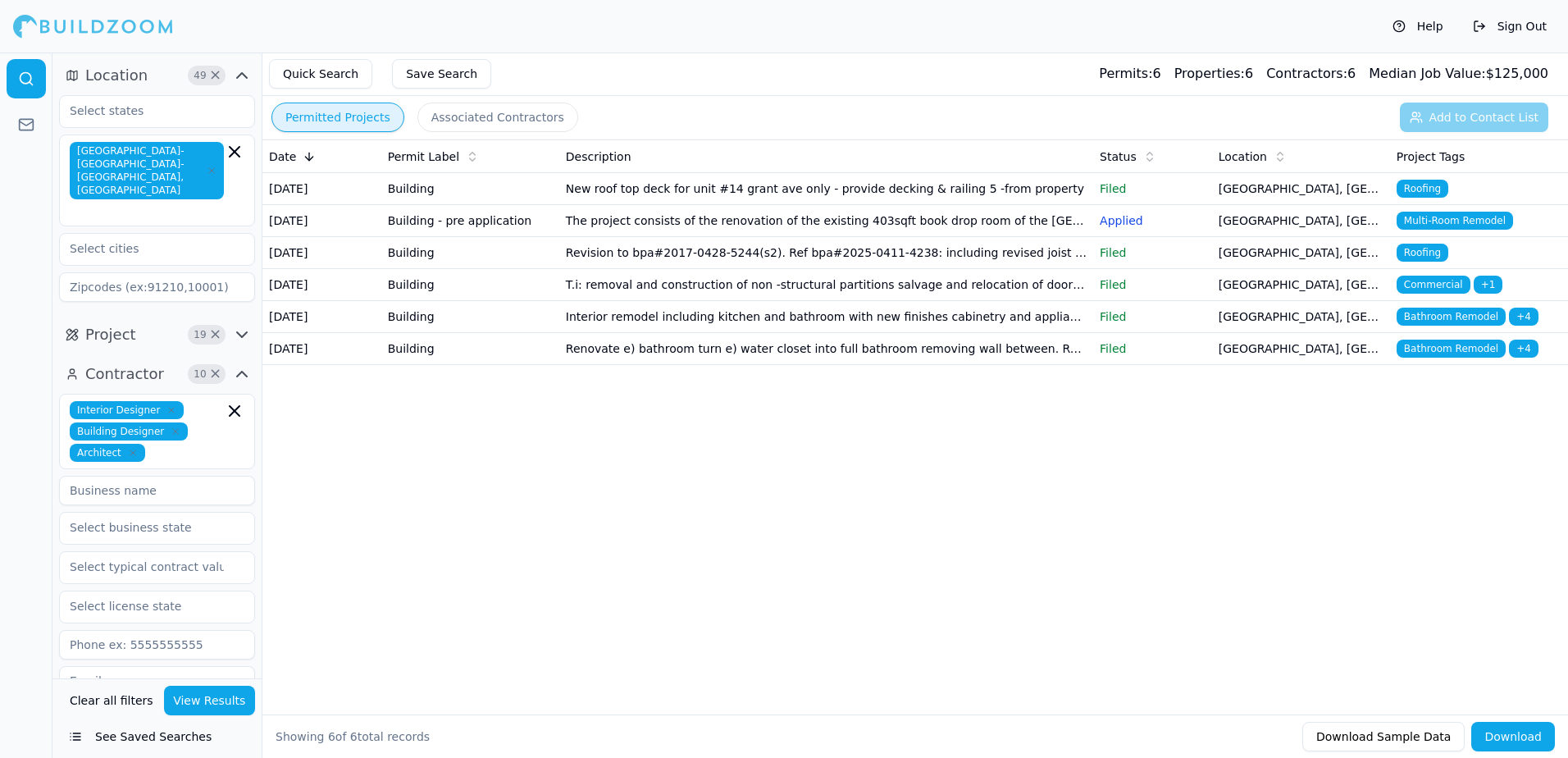
click at [1466, 358] on span "Bathroom Remodel" at bounding box center [1451, 348] width 109 height 18
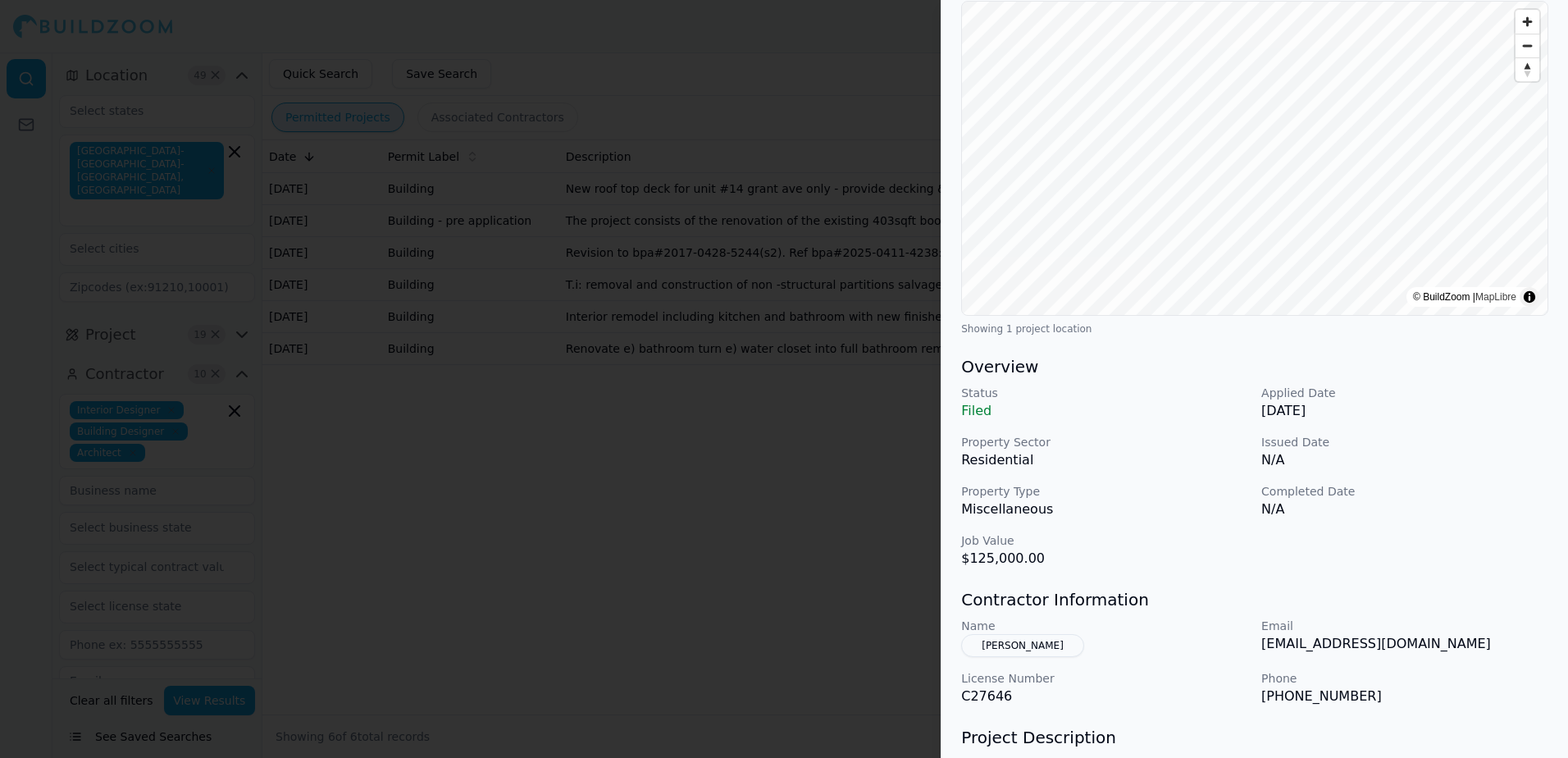
scroll to position [164, 0]
click at [609, 368] on div at bounding box center [784, 379] width 1568 height 758
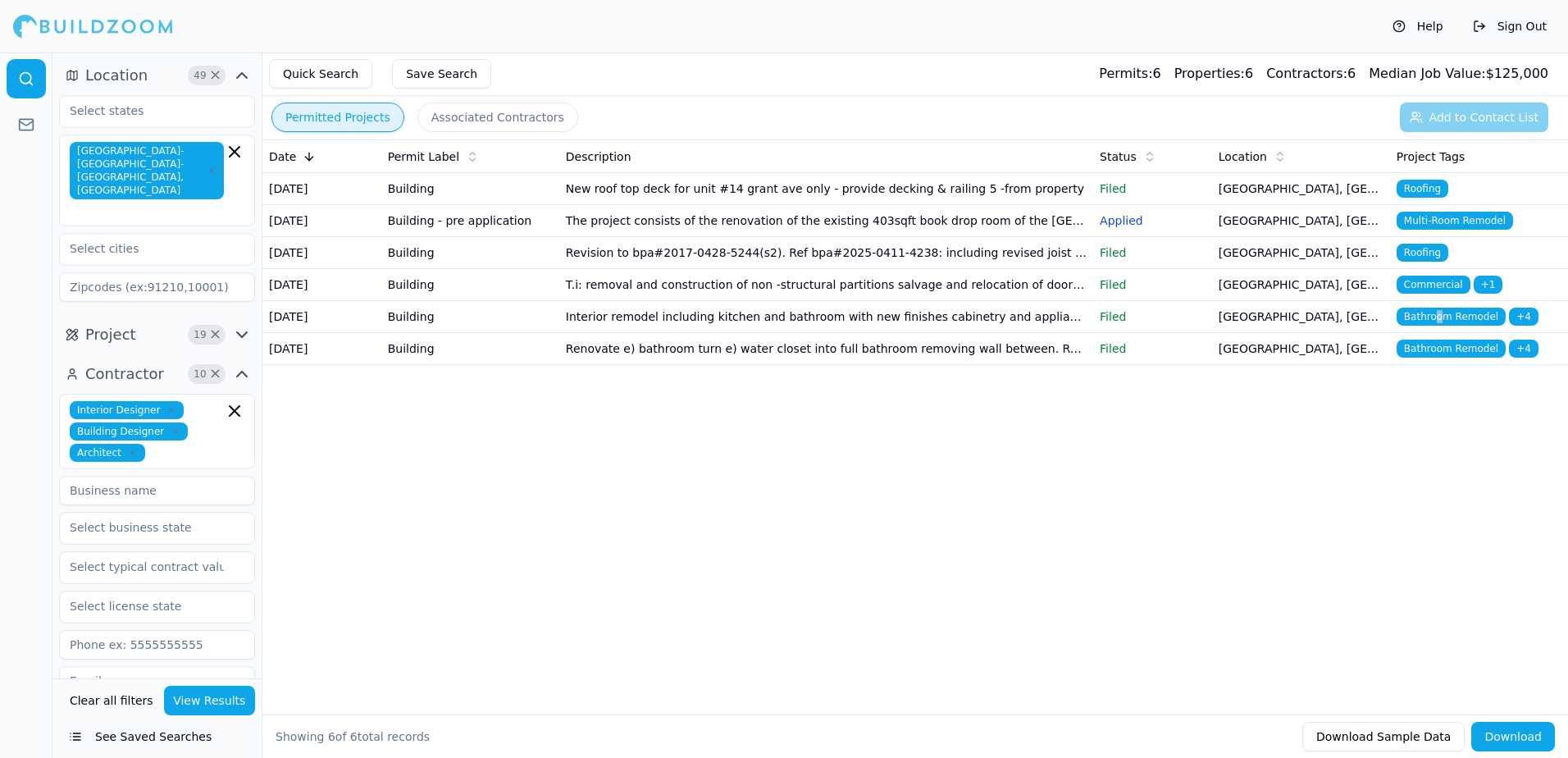
click at [1436, 325] on span "Bathroom Remodel" at bounding box center [1451, 316] width 109 height 18
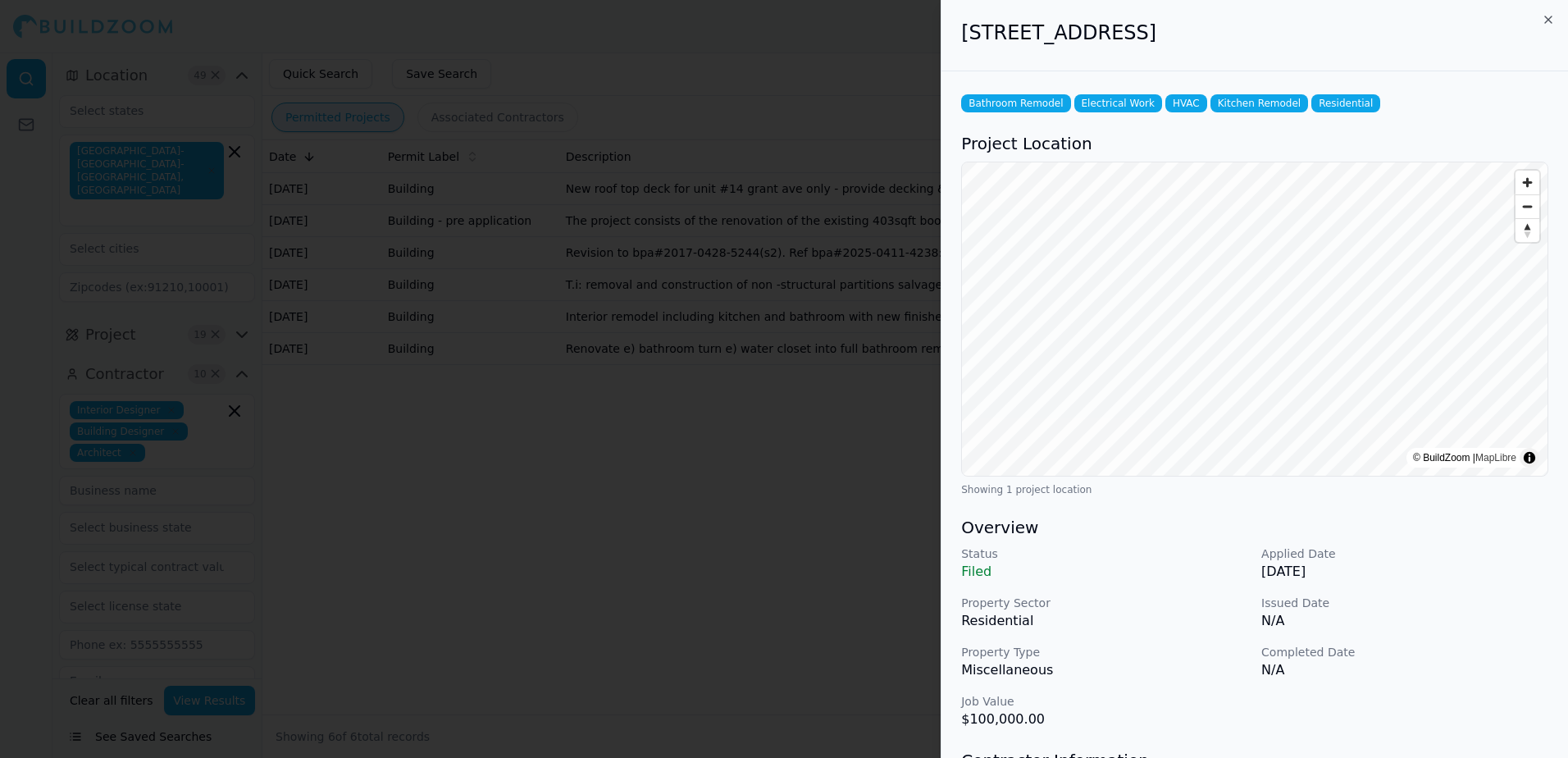
click at [680, 506] on div at bounding box center [784, 379] width 1568 height 758
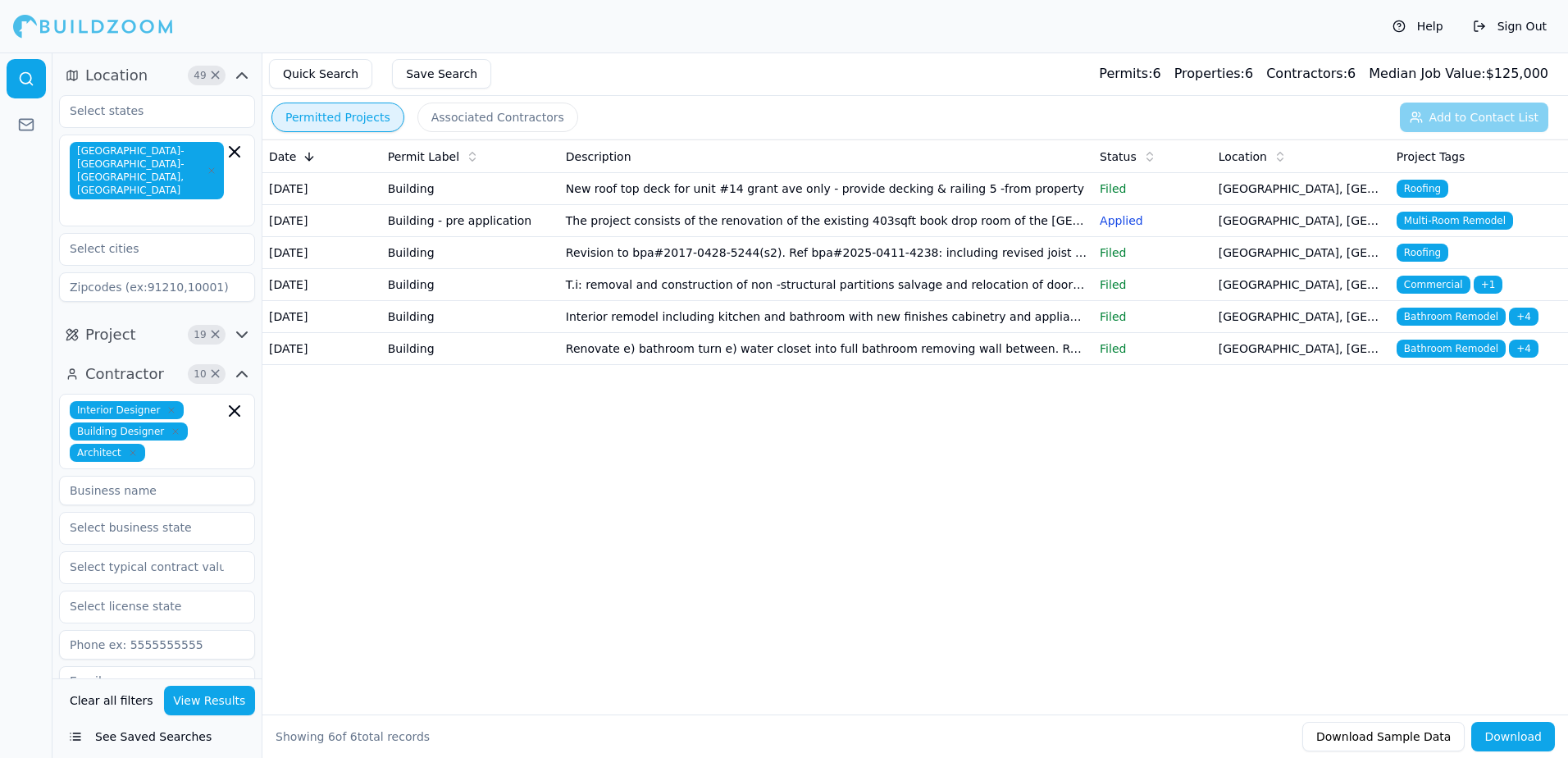
click at [700, 365] on td "Renovate e) bathroom turn e) water closet into full bathroom removing wall betw…" at bounding box center [826, 349] width 534 height 32
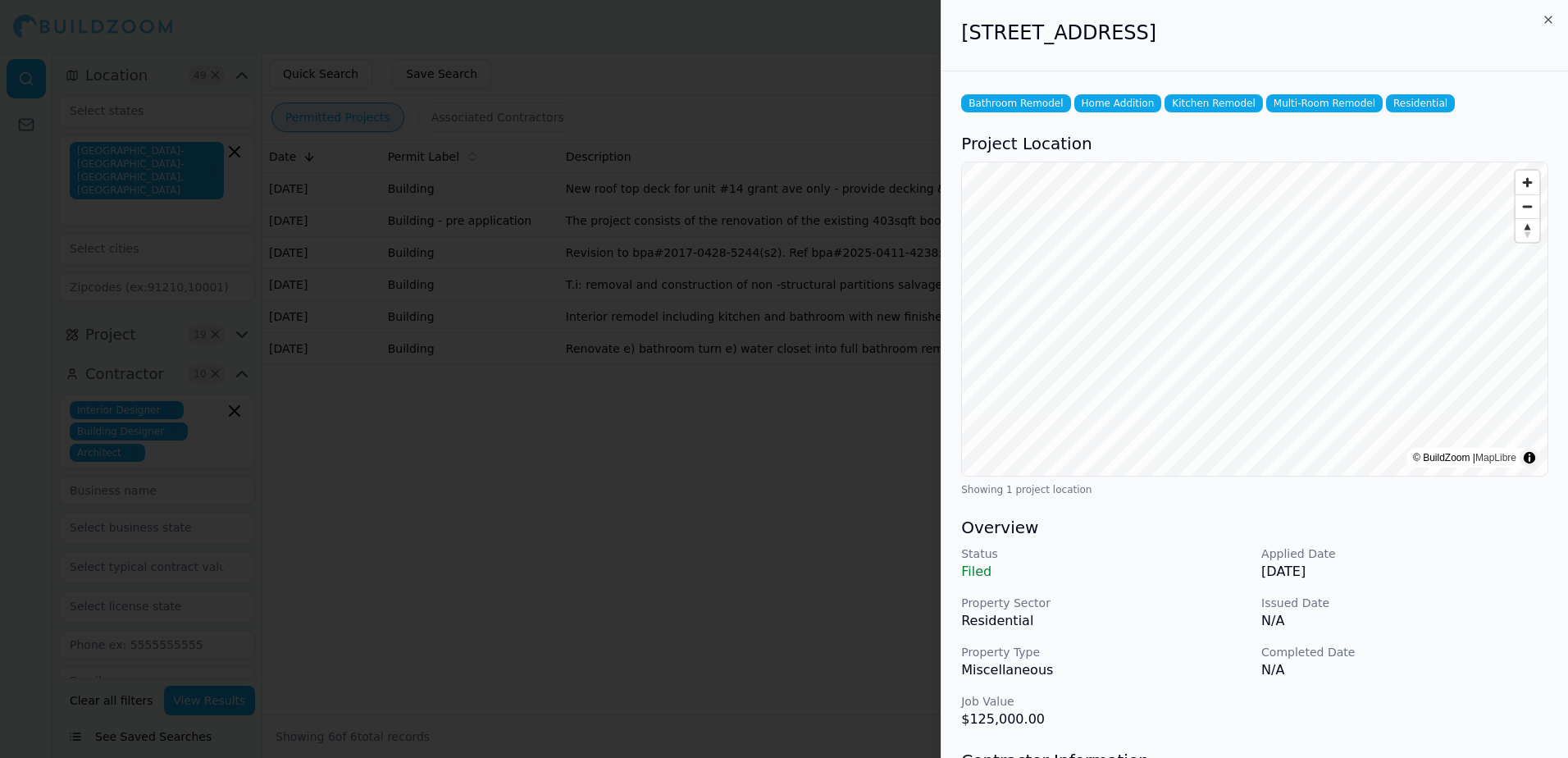
click at [794, 476] on div at bounding box center [784, 379] width 1568 height 758
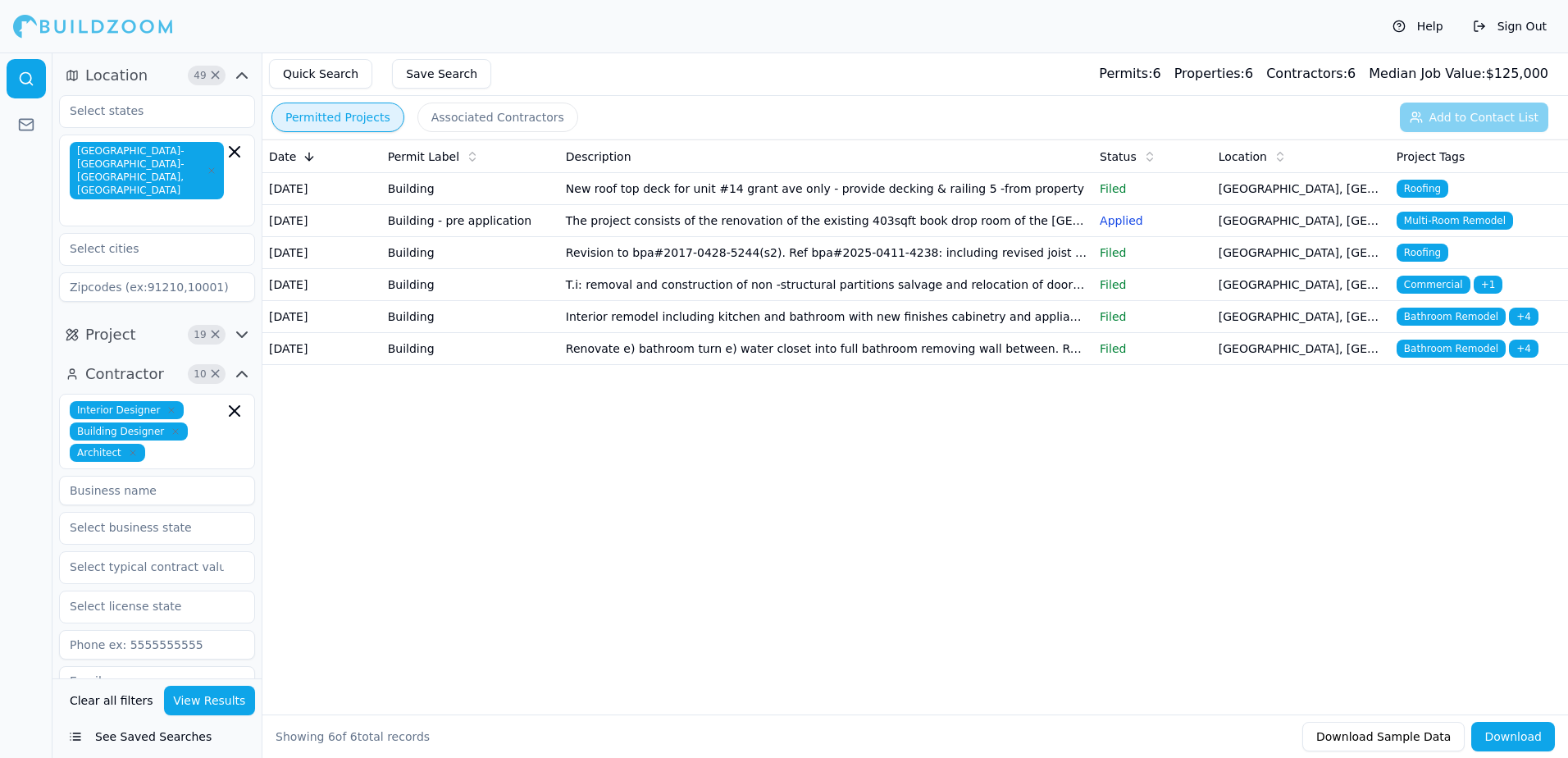
click at [1445, 358] on span "Bathroom Remodel" at bounding box center [1451, 348] width 109 height 18
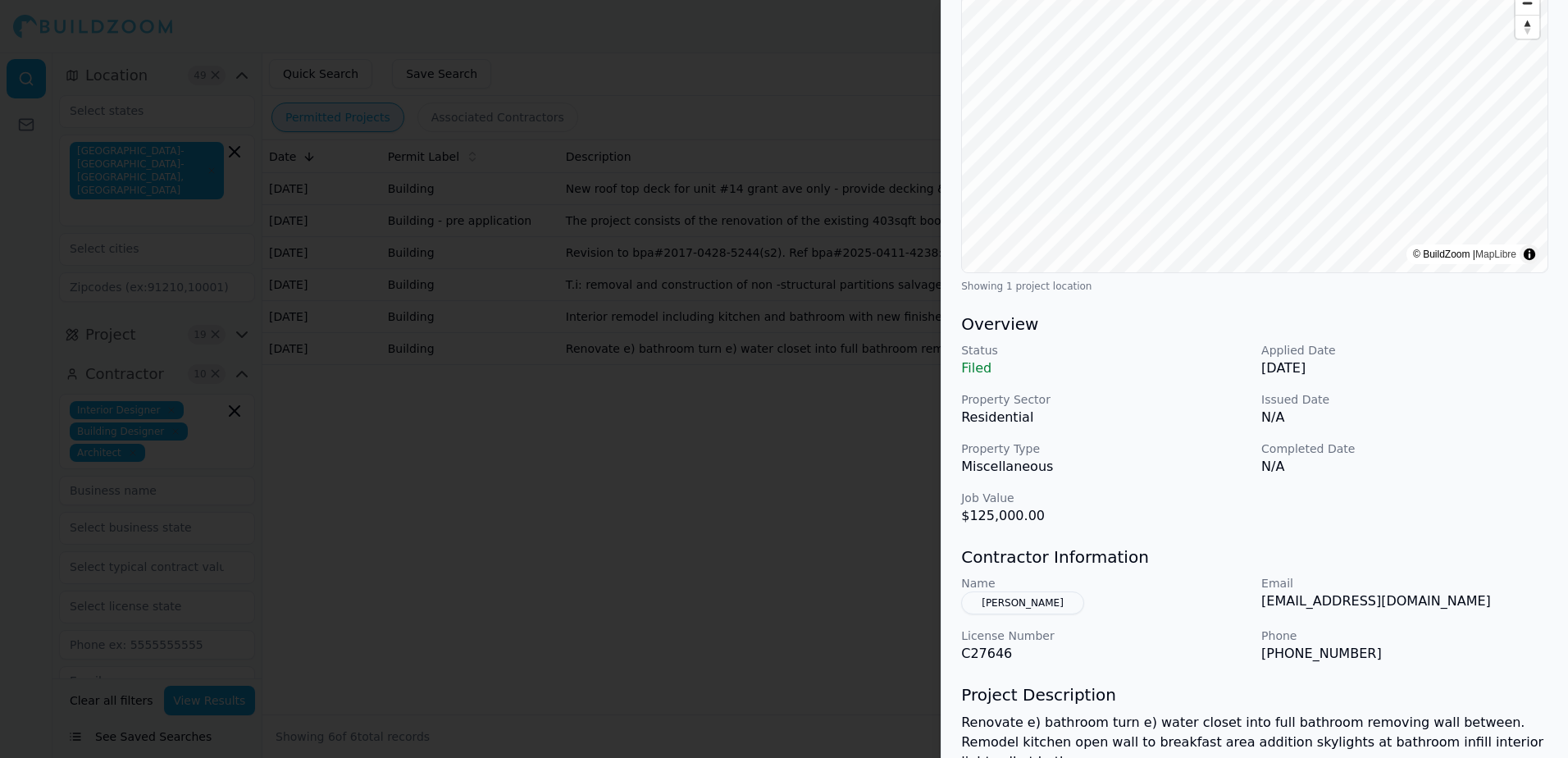
scroll to position [246, 0]
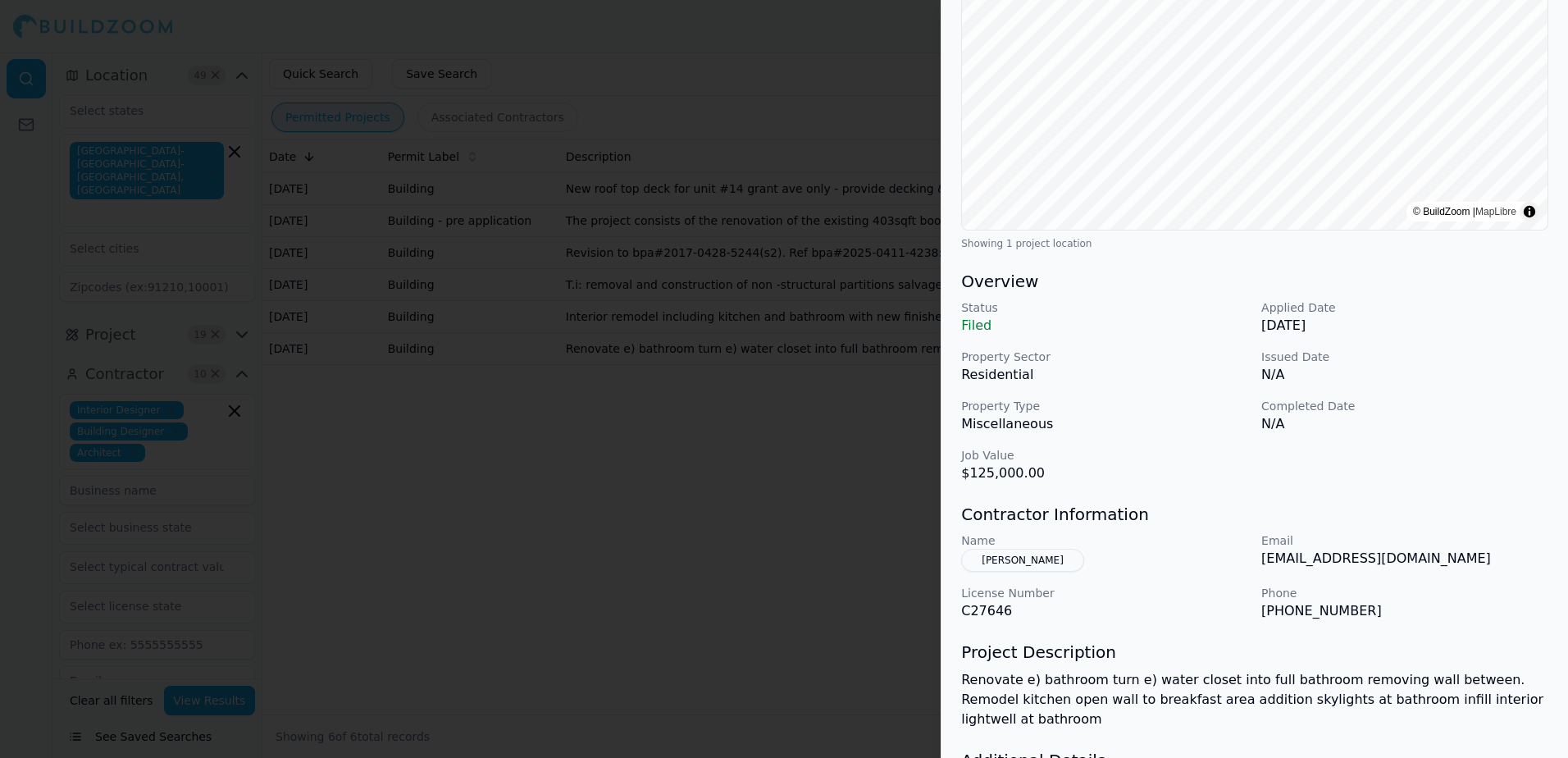
click at [834, 75] on div at bounding box center [784, 379] width 1568 height 758
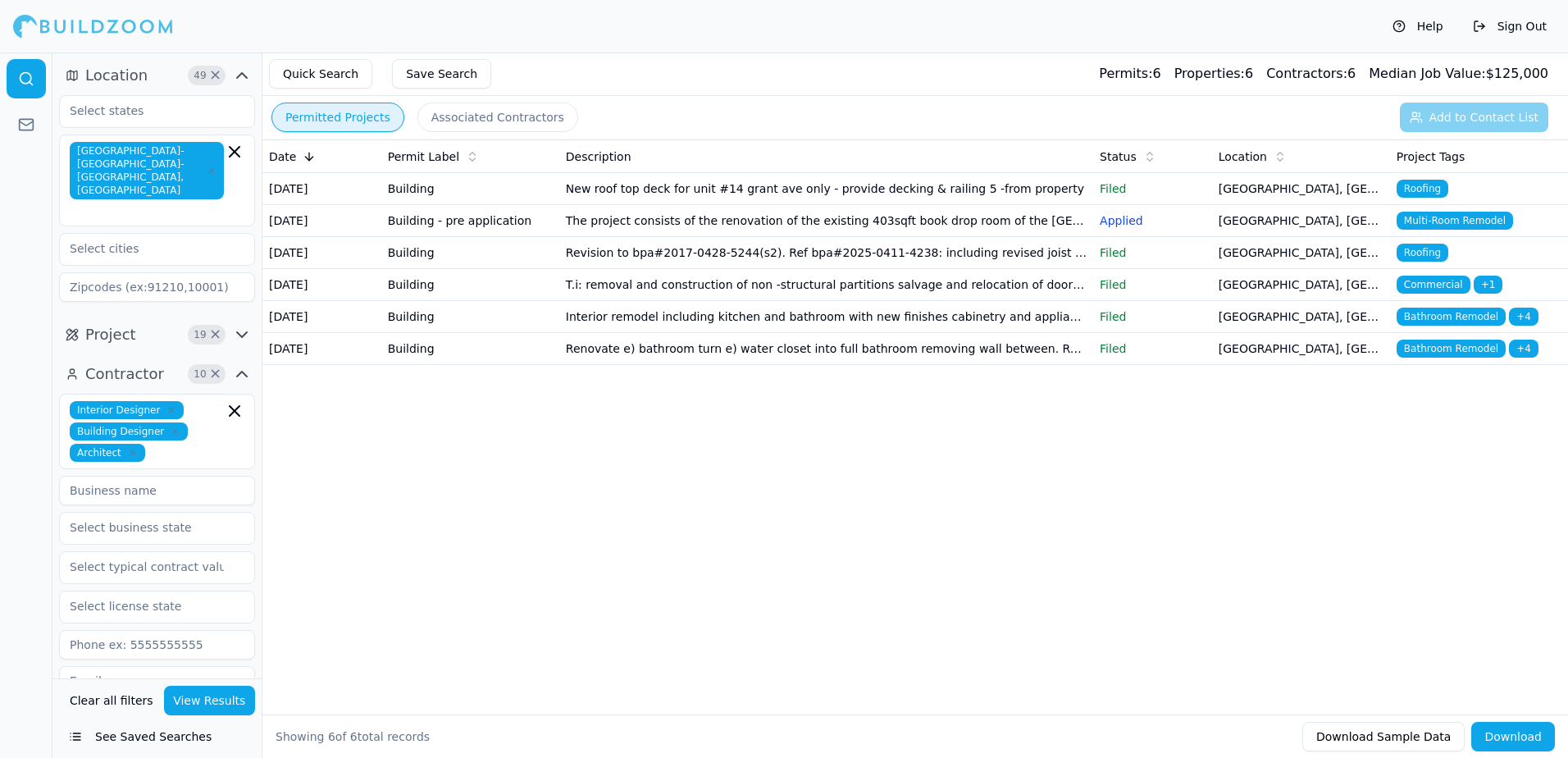
click at [1449, 358] on span "Bathroom Remodel" at bounding box center [1451, 348] width 109 height 18
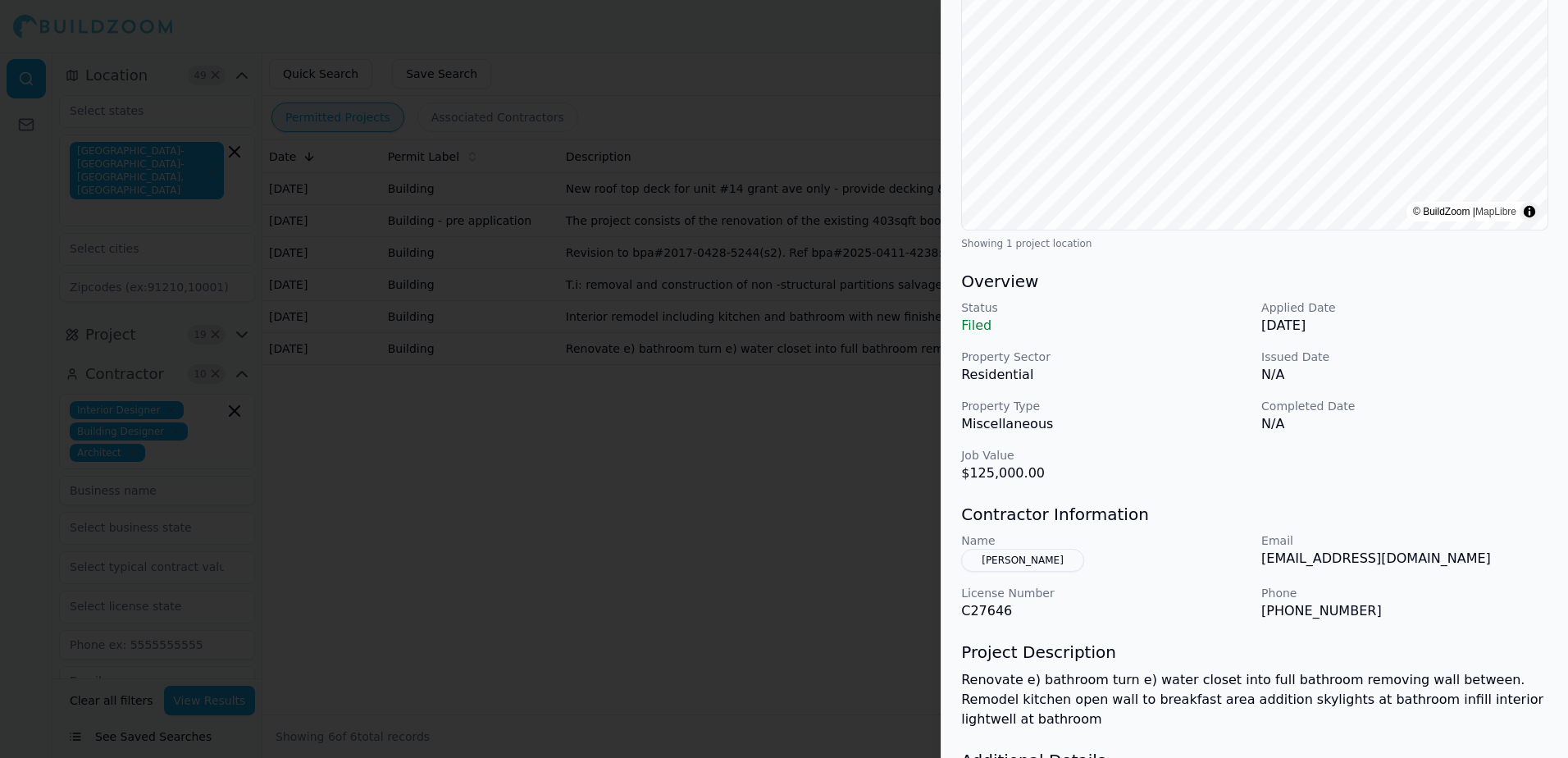
click at [1027, 563] on button "[PERSON_NAME]" at bounding box center [1023, 560] width 123 height 23
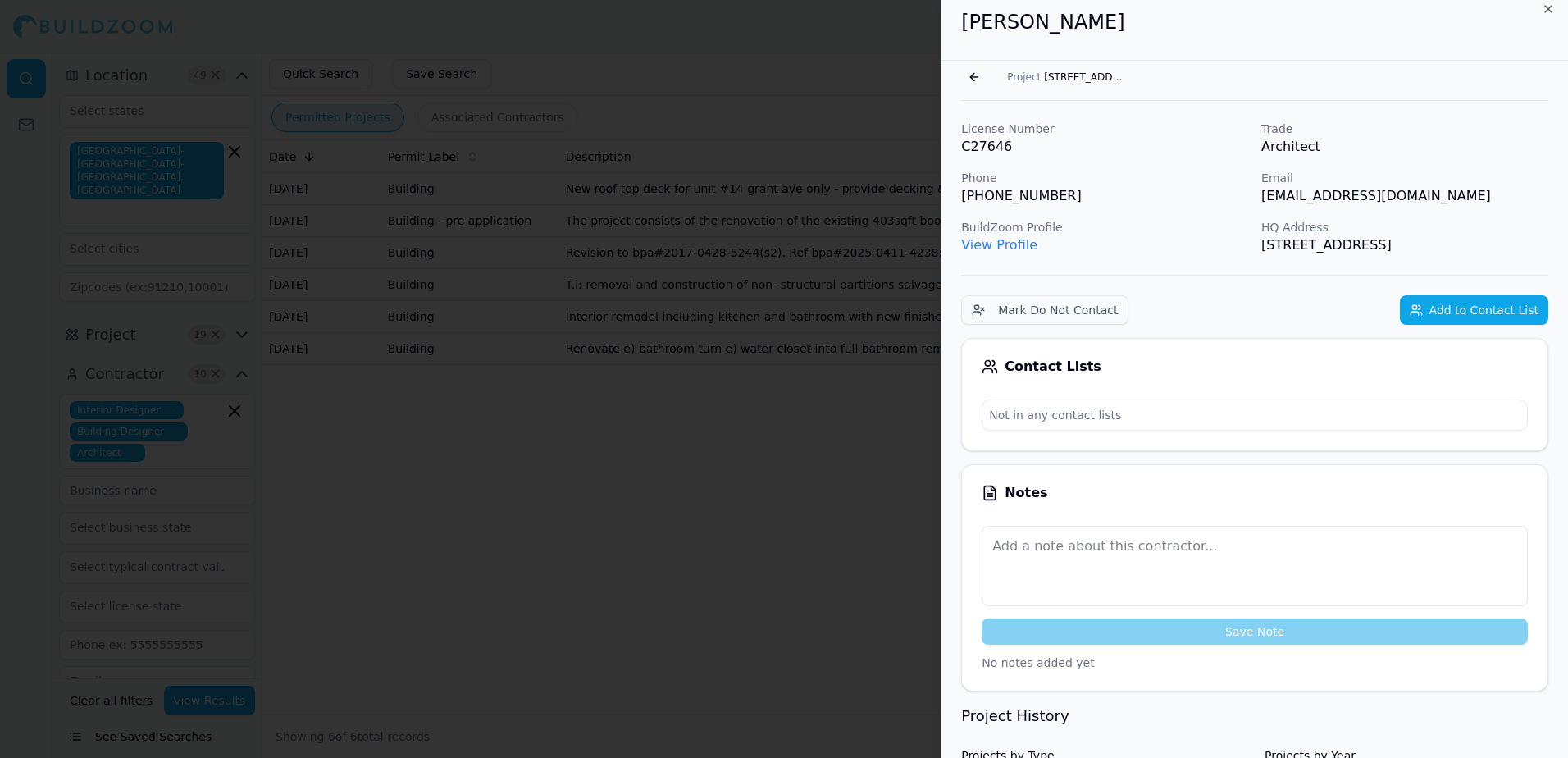
scroll to position [0, 0]
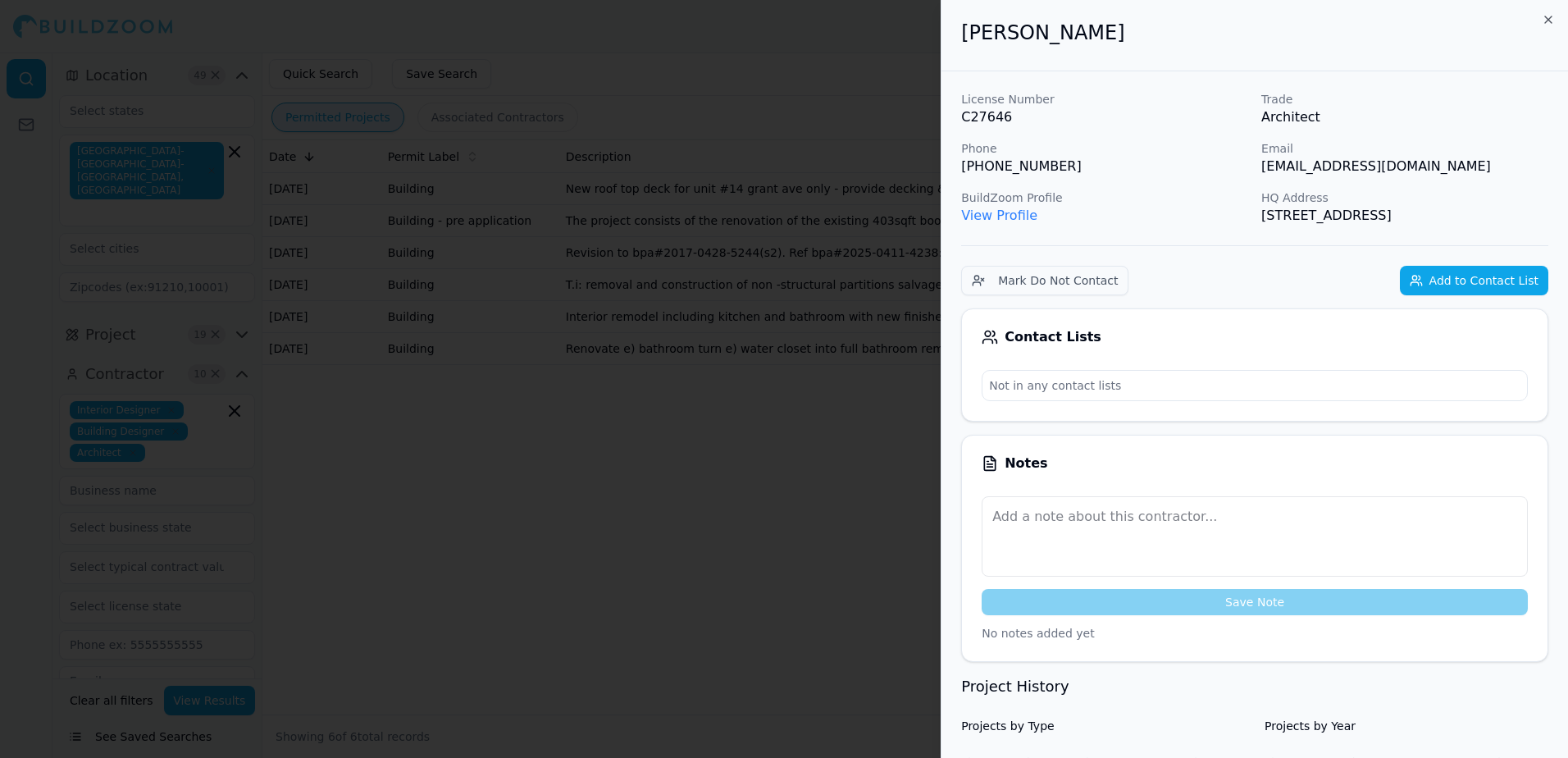
click at [870, 39] on div at bounding box center [784, 379] width 1568 height 758
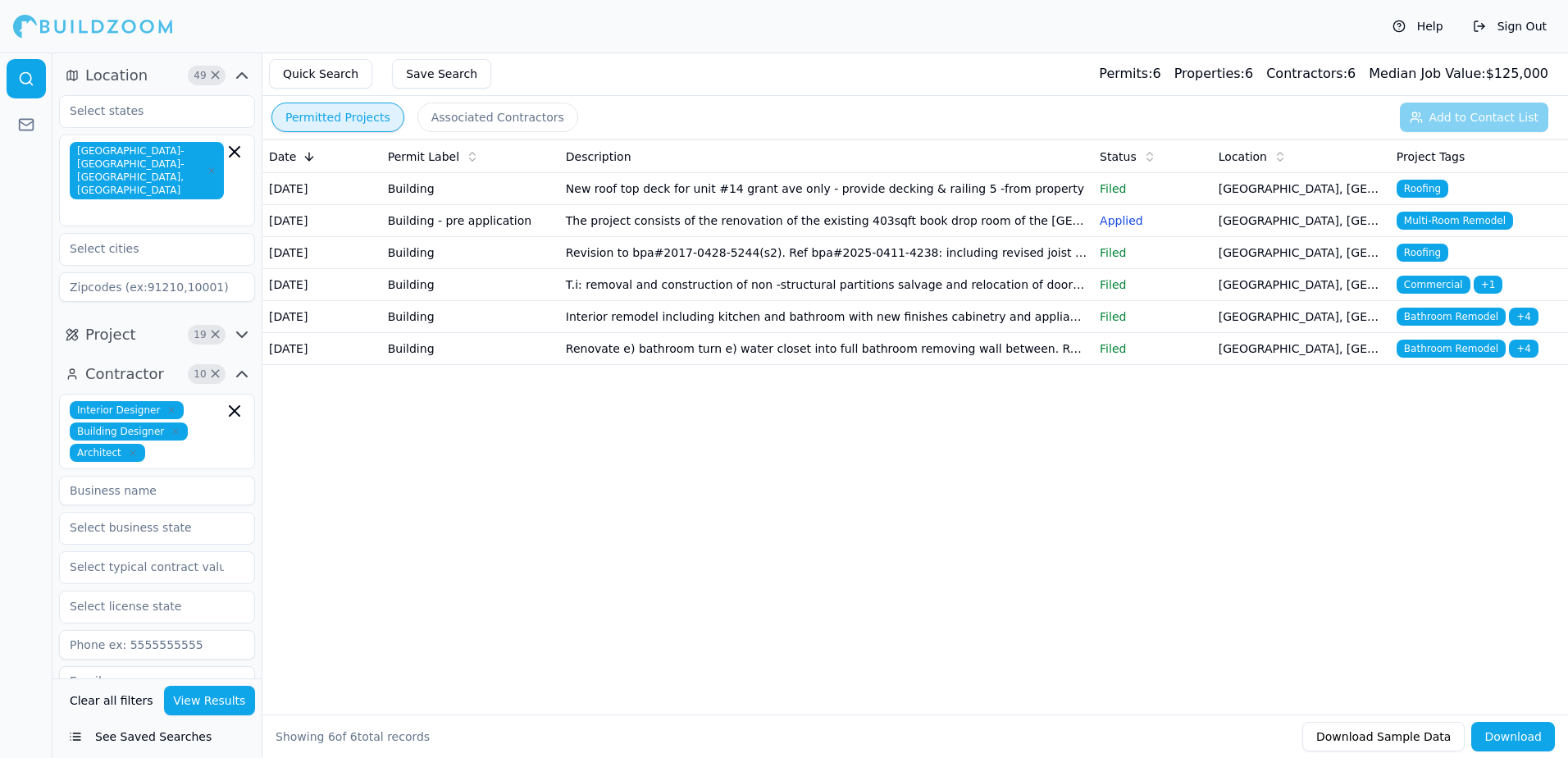
click at [1430, 230] on span "Multi-Room Remodel" at bounding box center [1455, 220] width 117 height 18
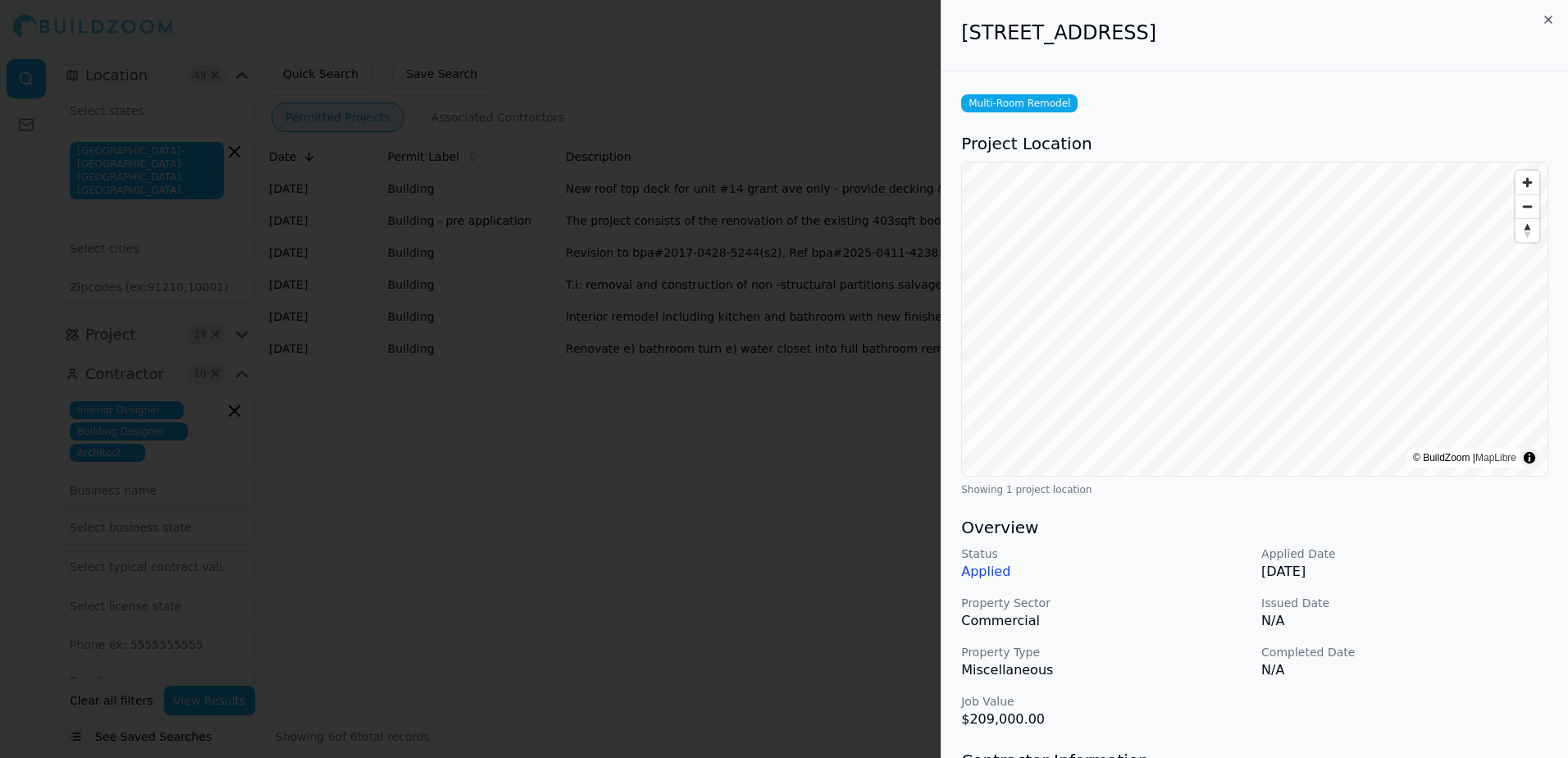
click at [766, 48] on div at bounding box center [784, 379] width 1568 height 758
